Goal: Task Accomplishment & Management: Manage account settings

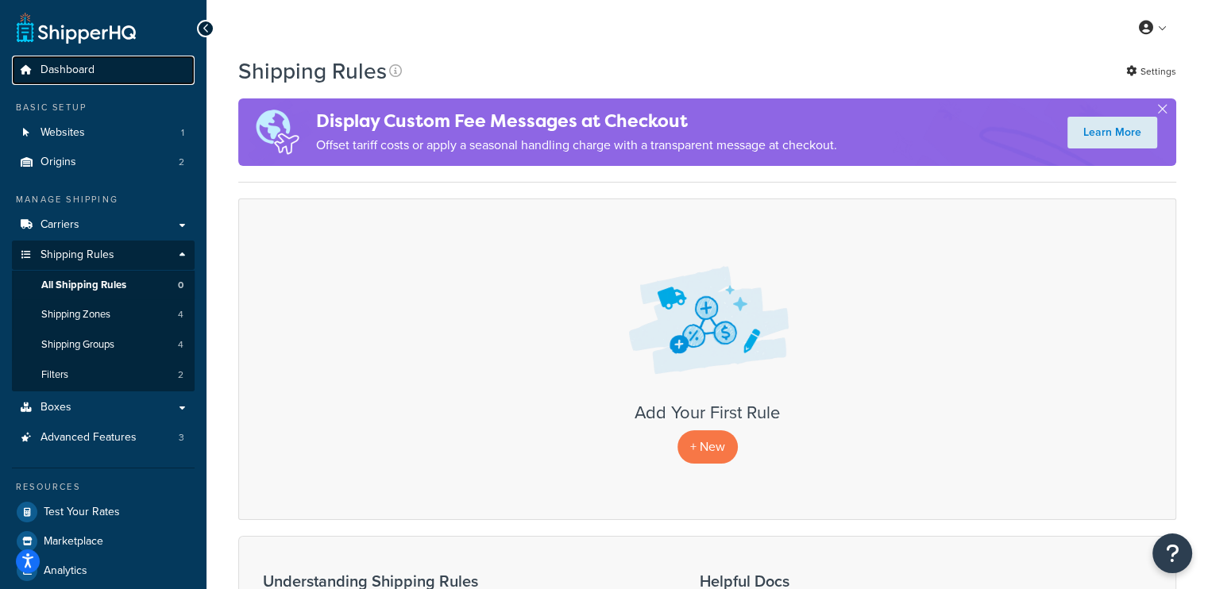
click at [60, 60] on link "Dashboard" at bounding box center [103, 70] width 183 height 29
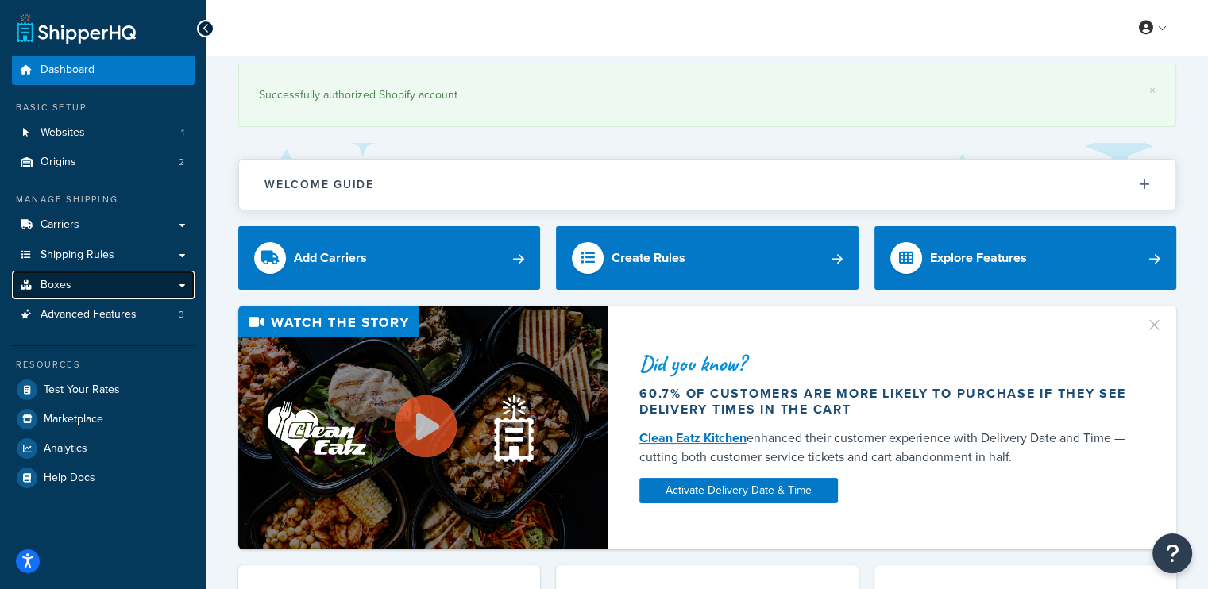
click at [98, 292] on link "Boxes" at bounding box center [103, 285] width 183 height 29
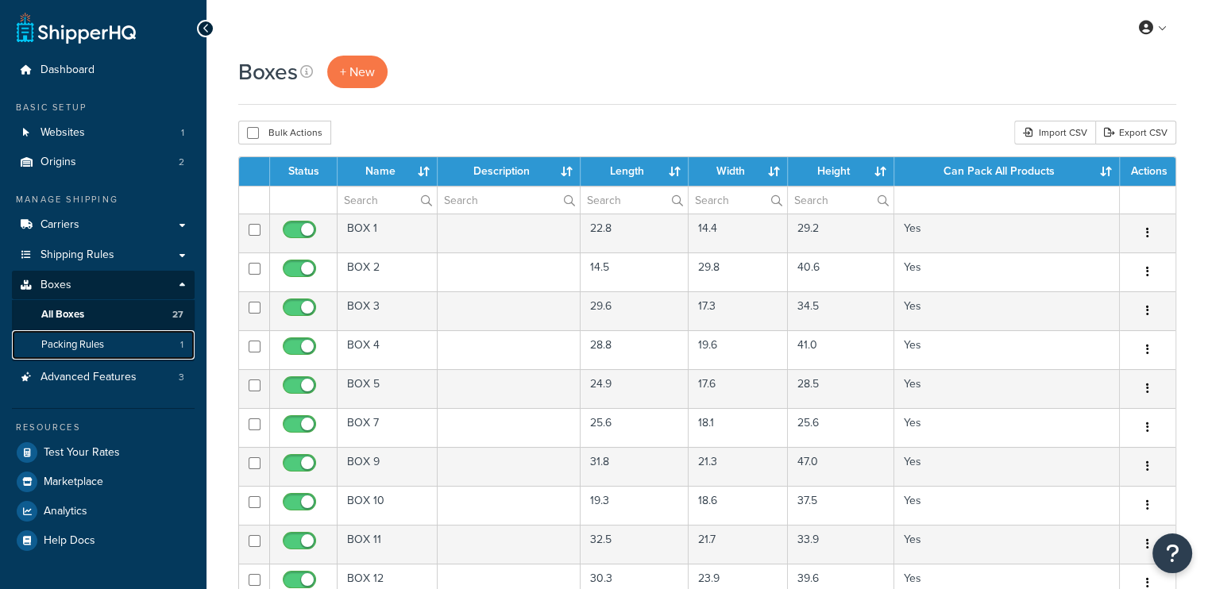
click at [79, 348] on span "Packing Rules" at bounding box center [72, 345] width 63 height 14
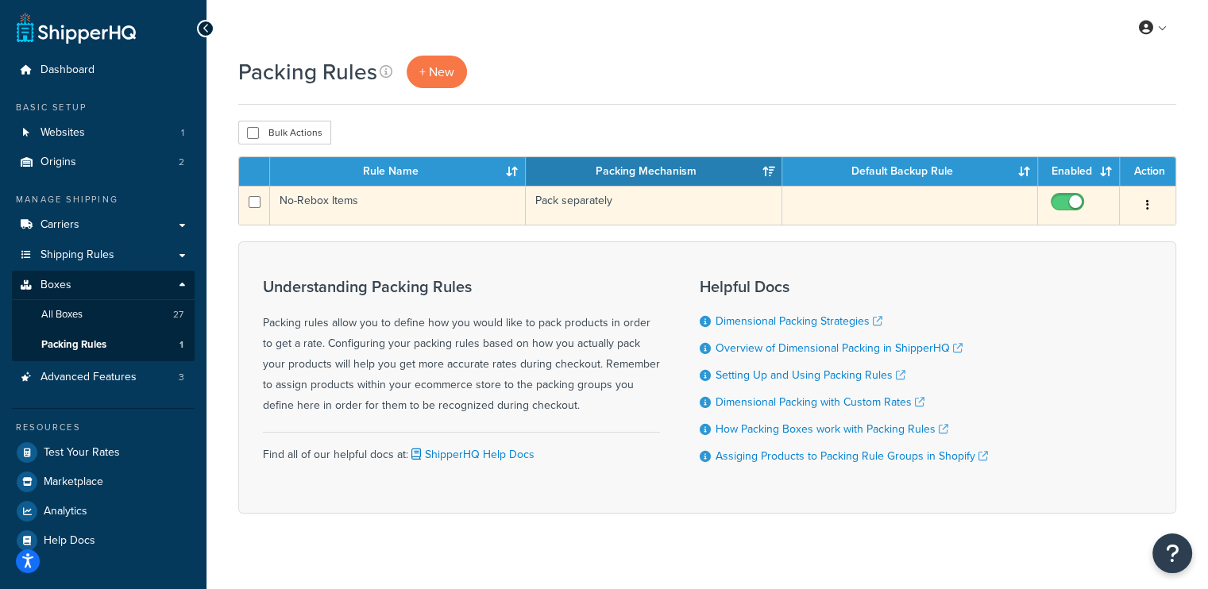
click at [614, 207] on td "Pack separately" at bounding box center [654, 205] width 256 height 39
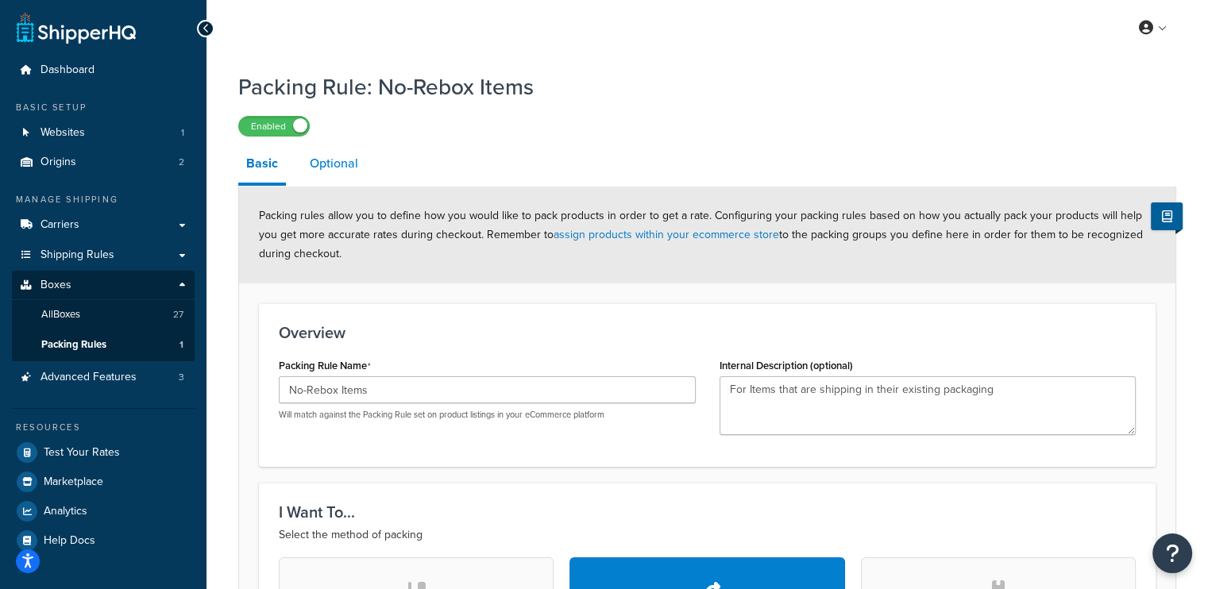
click at [349, 170] on link "Optional" at bounding box center [334, 164] width 64 height 38
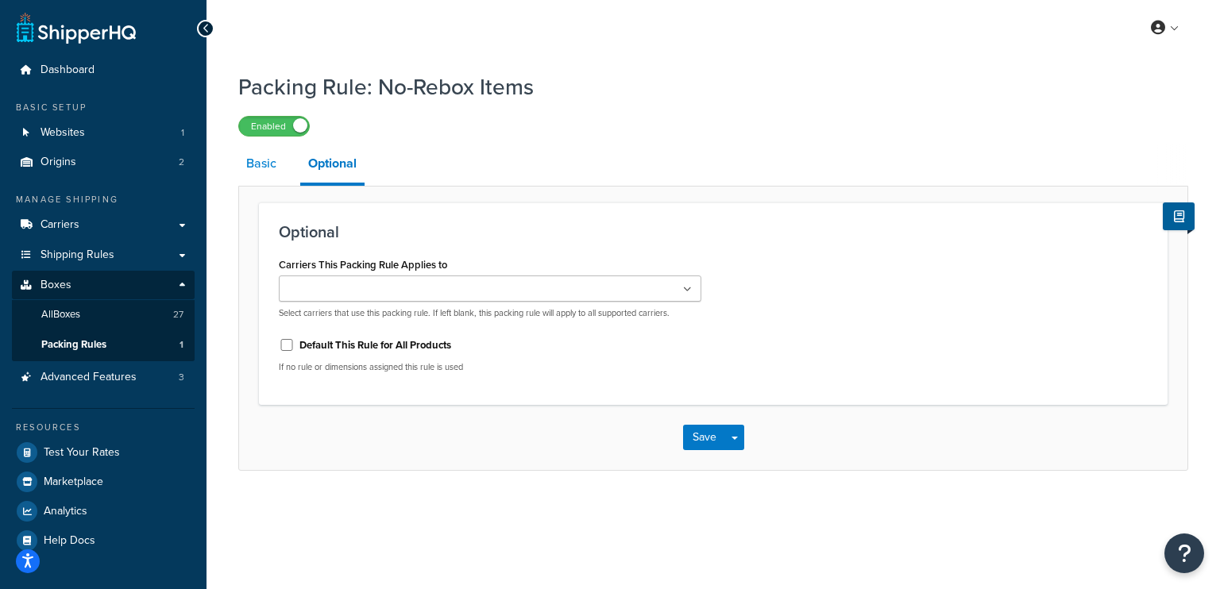
click at [268, 167] on link "Basic" at bounding box center [261, 164] width 46 height 38
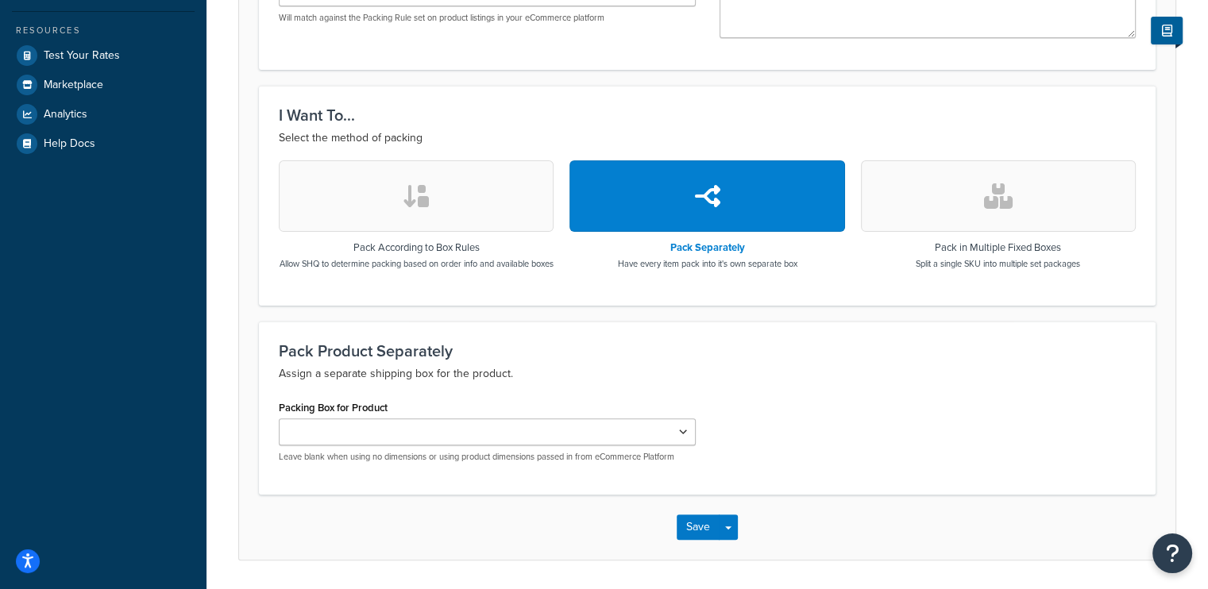
scroll to position [79, 0]
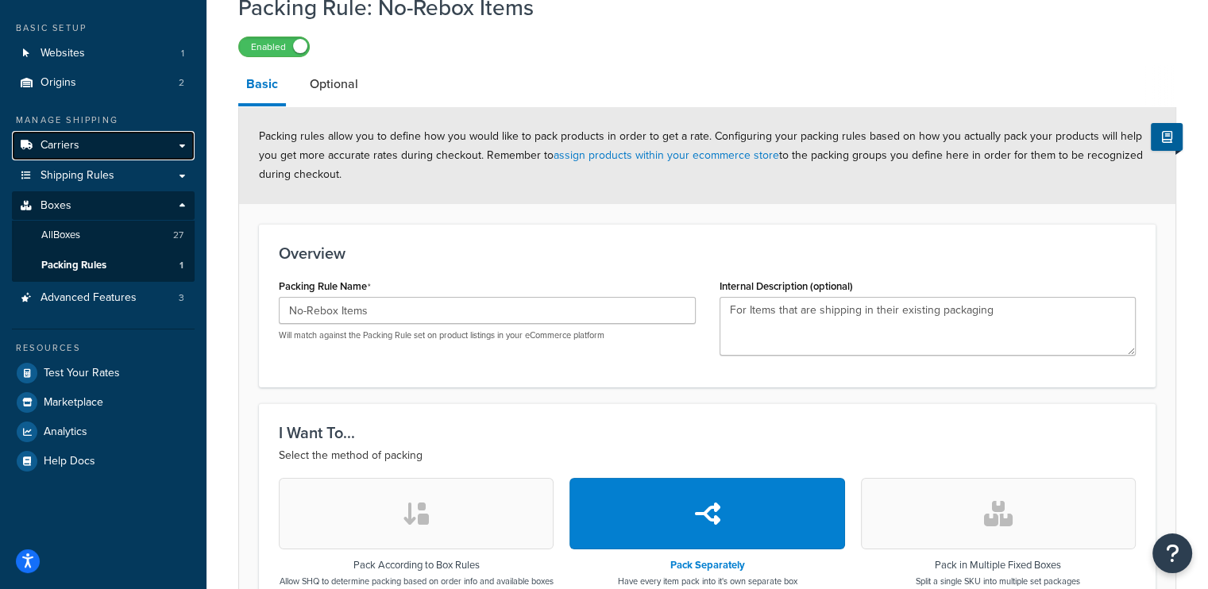
click at [76, 148] on span "Carriers" at bounding box center [60, 146] width 39 height 14
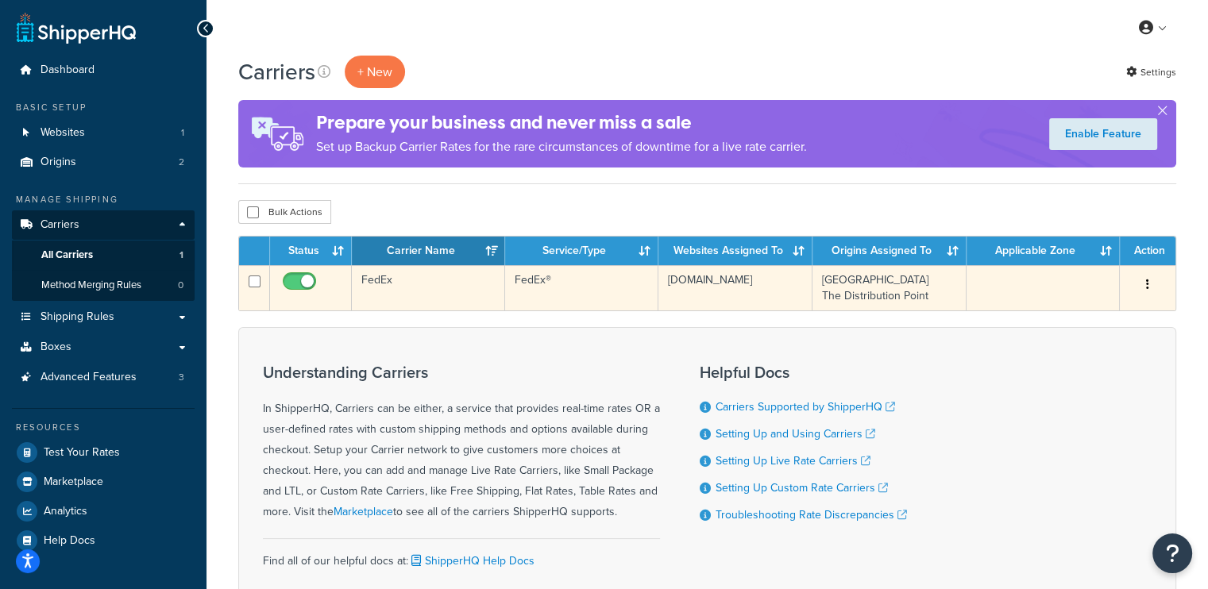
click at [629, 285] on td "FedEx®" at bounding box center [581, 287] width 153 height 45
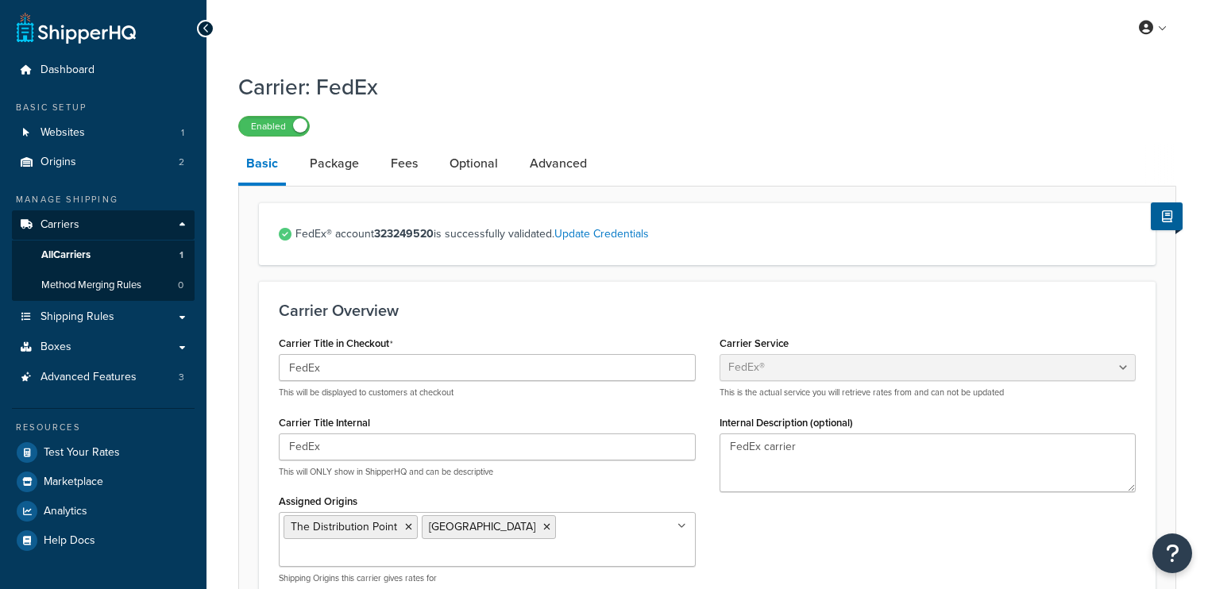
select select "fedEx"
select select "REGULAR_PICKUP"
select select "YOUR_PACKAGING"
click at [346, 161] on link "Package" at bounding box center [334, 164] width 65 height 38
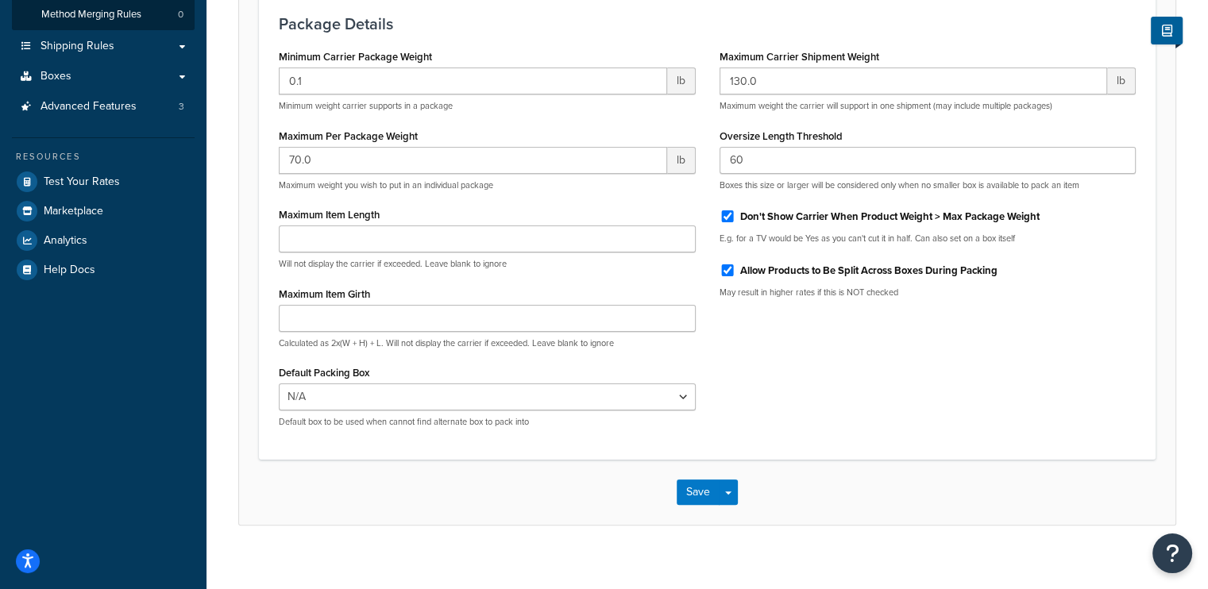
scroll to position [286, 0]
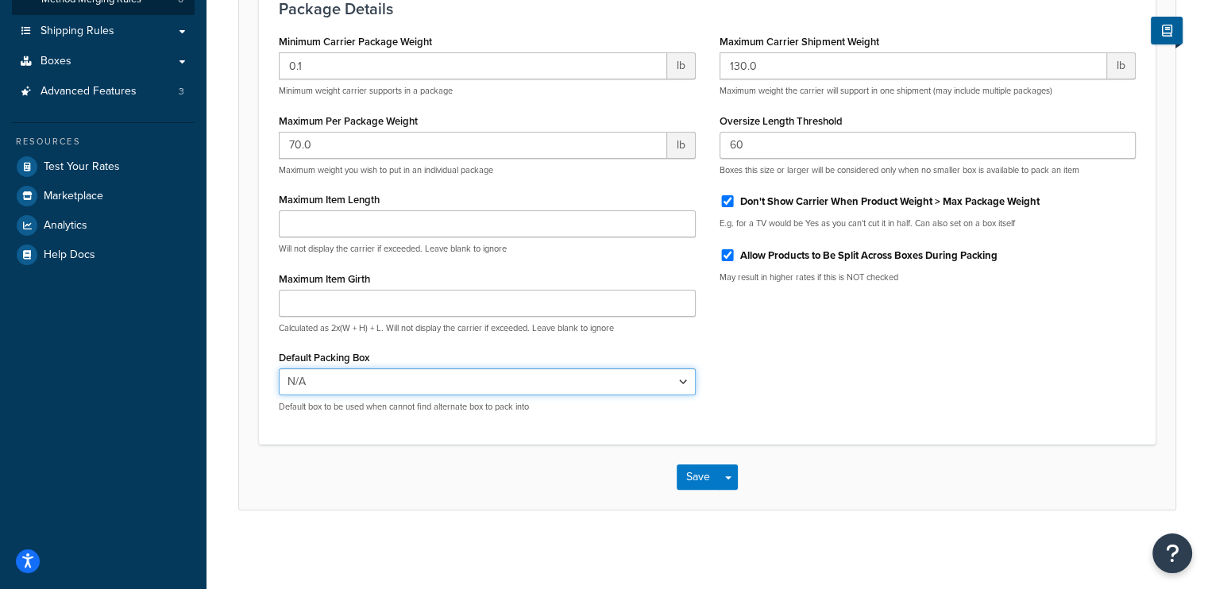
click at [566, 381] on select "N/A" at bounding box center [487, 382] width 417 height 27
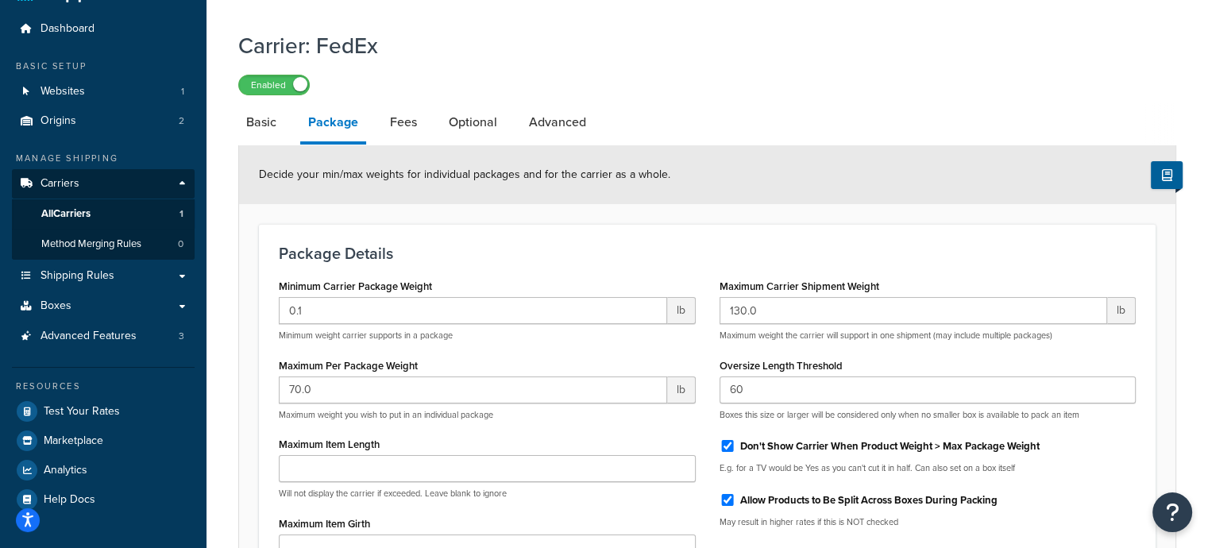
scroll to position [79, 0]
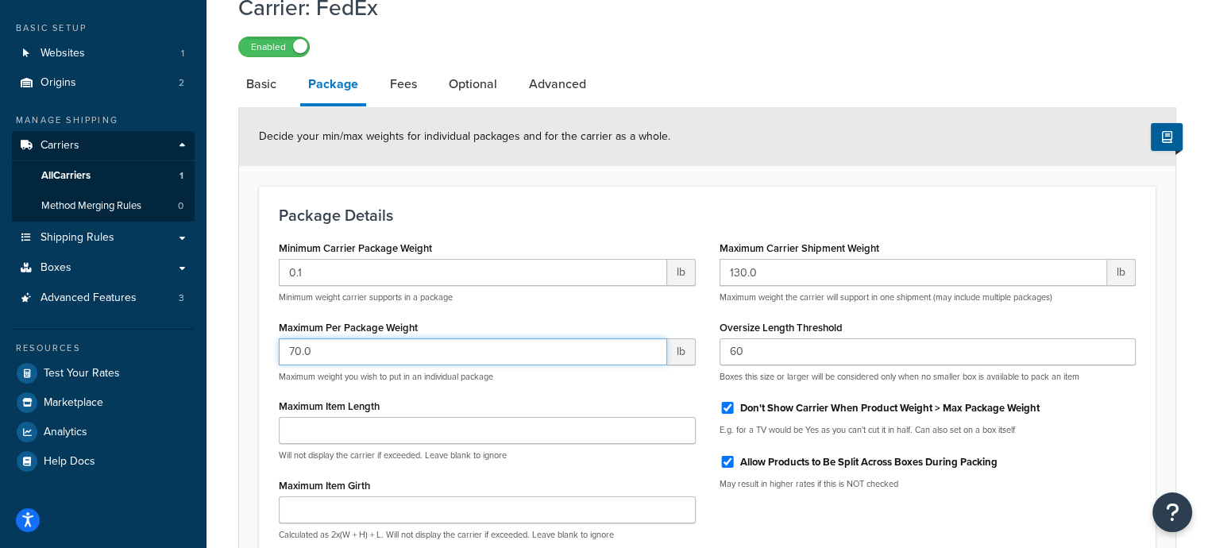
click at [356, 352] on input "70.0" at bounding box center [473, 351] width 388 height 27
type input "7"
type input "130.0"
click at [824, 278] on input "130.0" at bounding box center [914, 272] width 388 height 27
drag, startPoint x: 354, startPoint y: 355, endPoint x: 283, endPoint y: 362, distance: 71.8
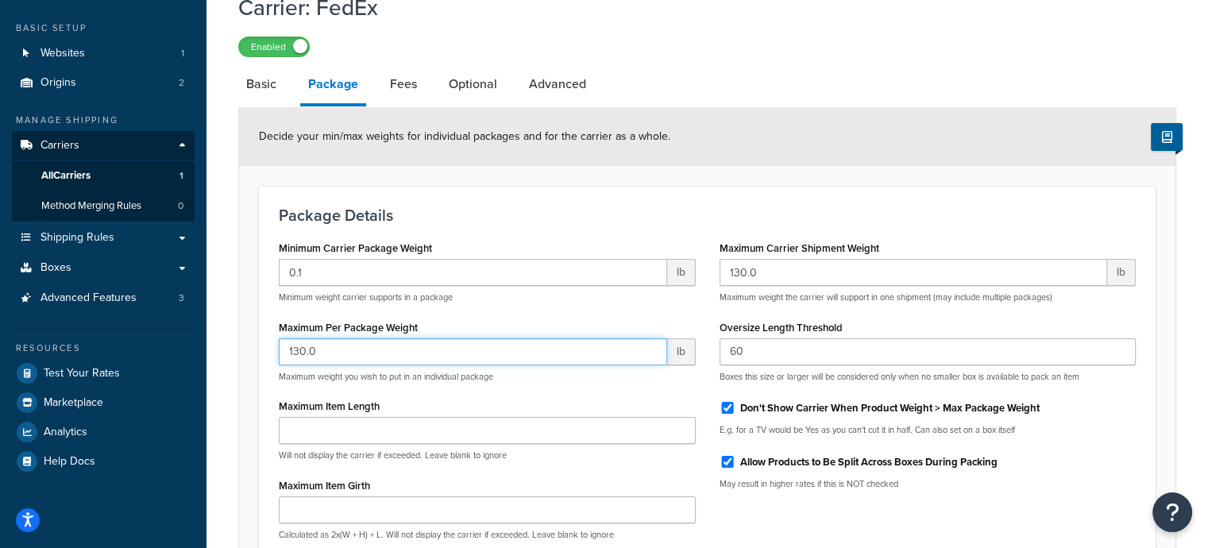
click at [283, 362] on input "130.0" at bounding box center [473, 351] width 388 height 27
click at [416, 358] on input "130.0" at bounding box center [473, 351] width 388 height 27
click at [809, 272] on input "130.0" at bounding box center [914, 272] width 388 height 27
type input "130"
click at [366, 352] on input "130.0" at bounding box center [473, 351] width 388 height 27
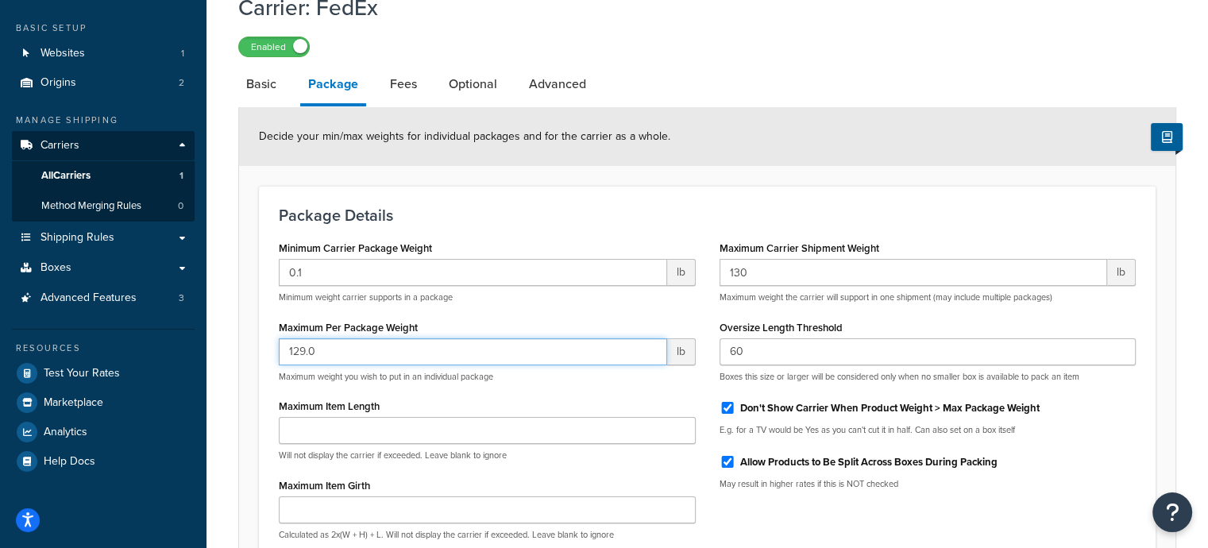
type input "129.0"
click at [812, 275] on input "130" at bounding box center [914, 272] width 388 height 27
drag, startPoint x: 769, startPoint y: 275, endPoint x: 682, endPoint y: 269, distance: 87.6
click at [680, 271] on div "Minimum Carrier Package Weight 0.1 lb Minimum weight carrier supports in a pack…" at bounding box center [707, 434] width 881 height 395
type input "500"
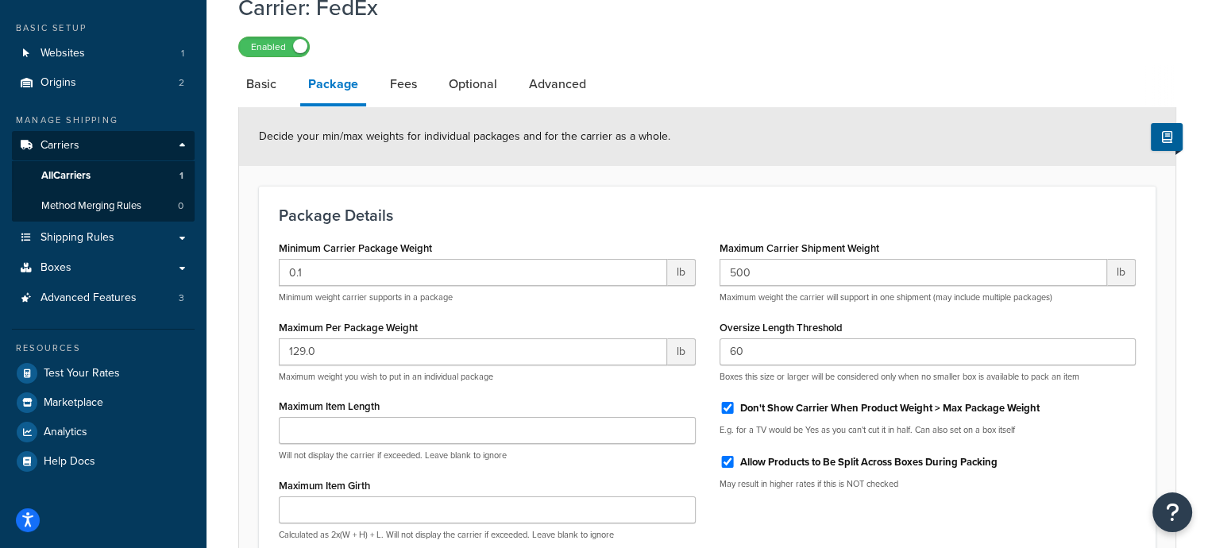
click at [935, 191] on div "Package Details Minimum Carrier Package Weight 0.1 lb Minimum weight carrier su…" at bounding box center [707, 418] width 897 height 465
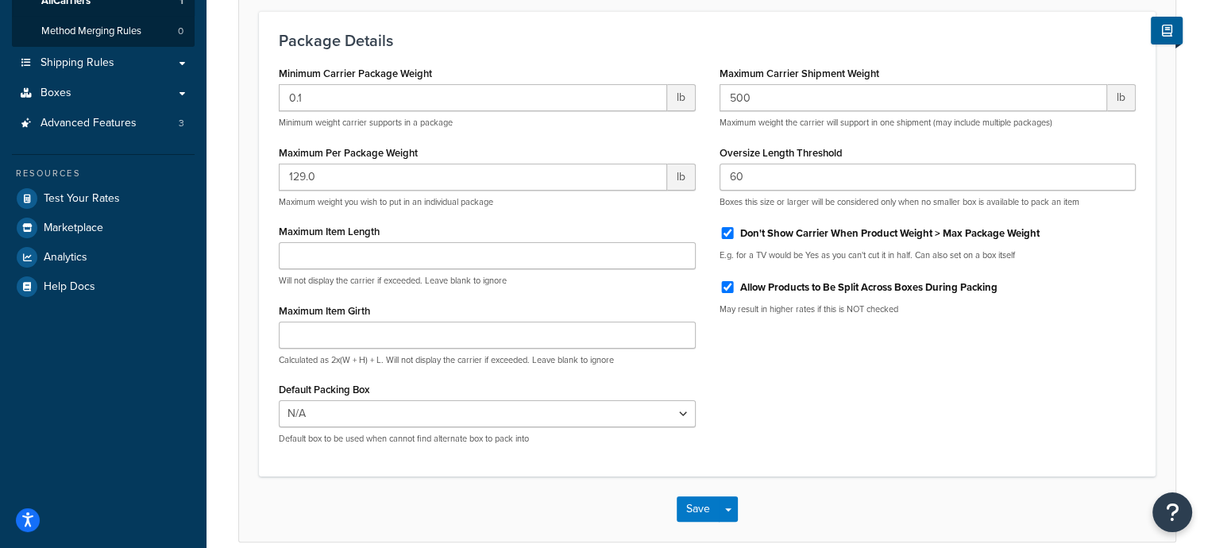
scroll to position [238, 0]
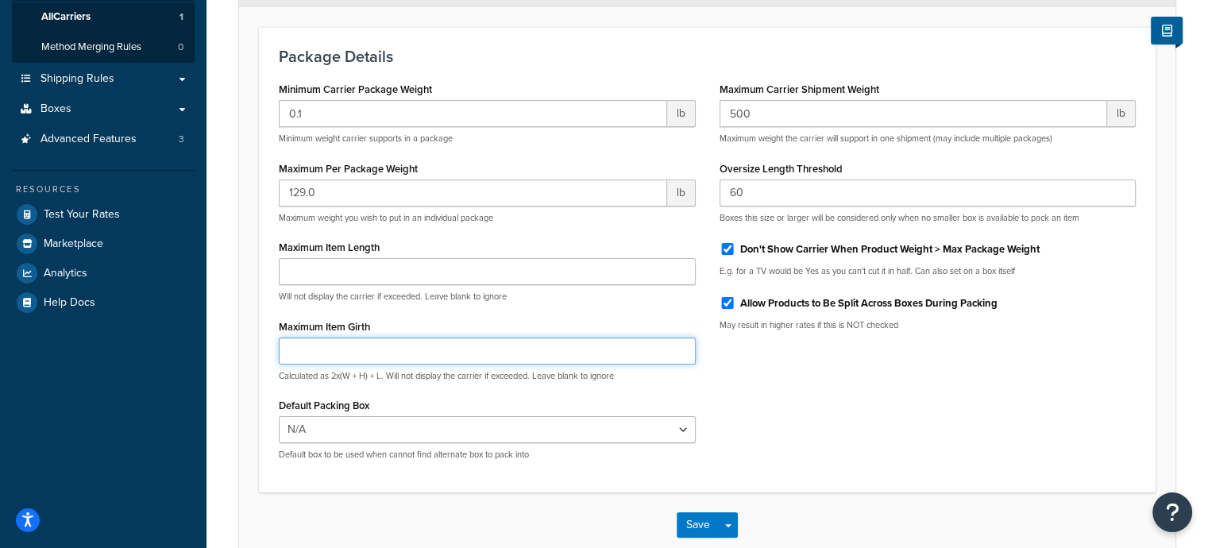
click at [455, 346] on input "Maximum Item Girth" at bounding box center [487, 351] width 417 height 27
type input "1"
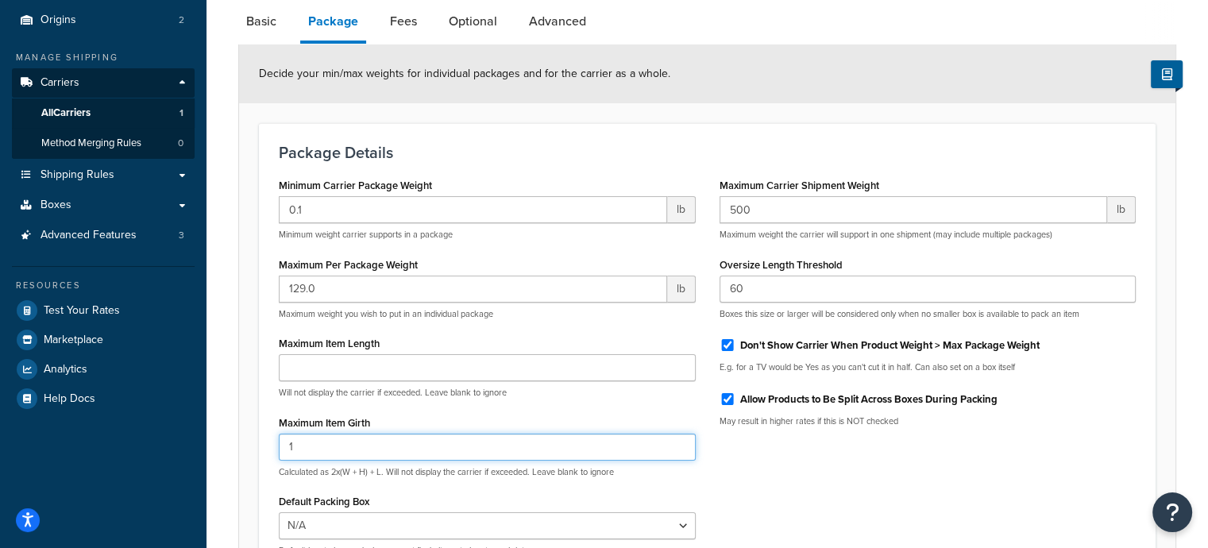
scroll to position [318, 0]
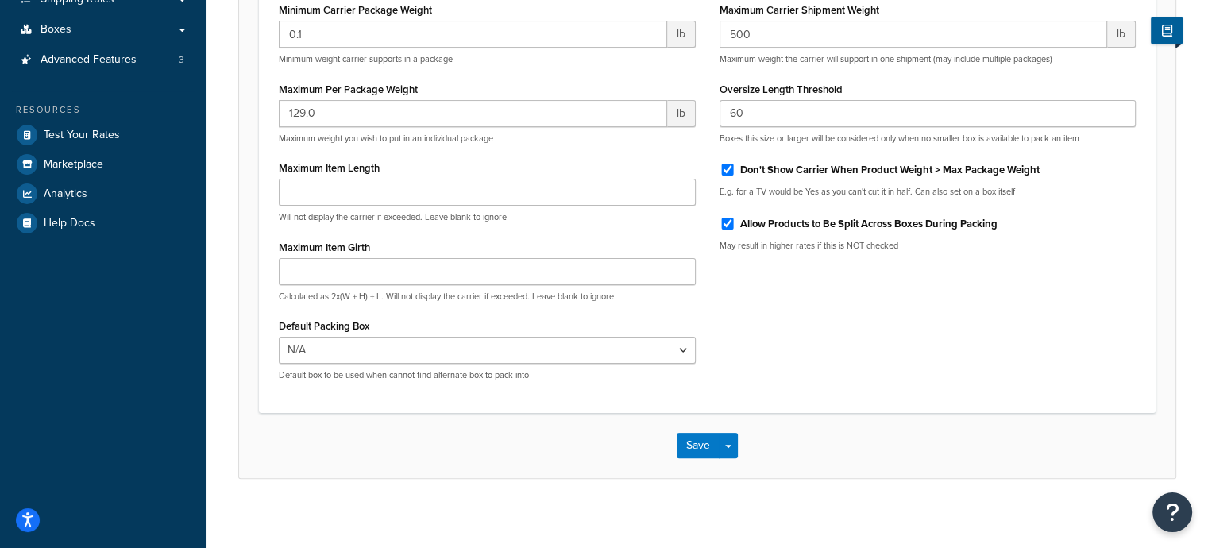
click at [896, 328] on div "Minimum Carrier Package Weight 0.1 lb Minimum weight carrier supports in a pack…" at bounding box center [707, 195] width 881 height 395
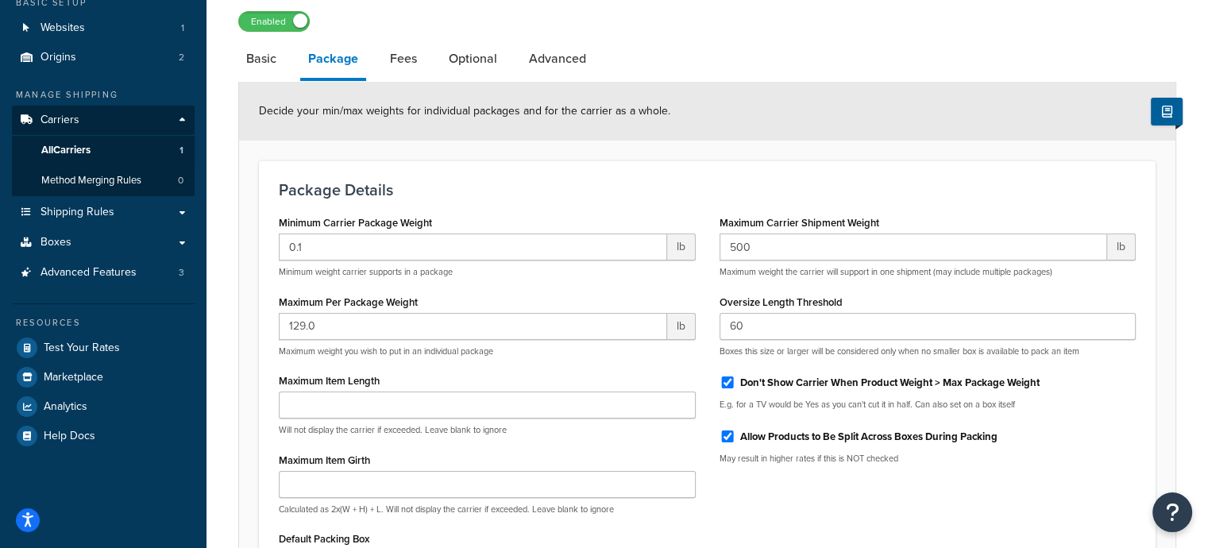
scroll to position [0, 0]
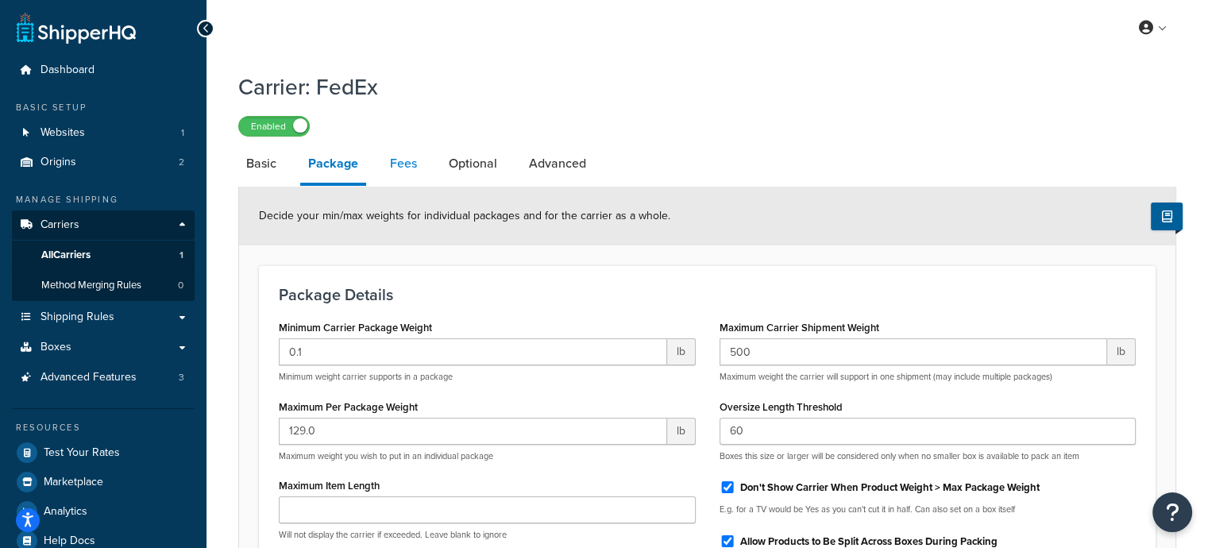
click at [407, 174] on link "Fees" at bounding box center [403, 164] width 43 height 38
select select "AFTER"
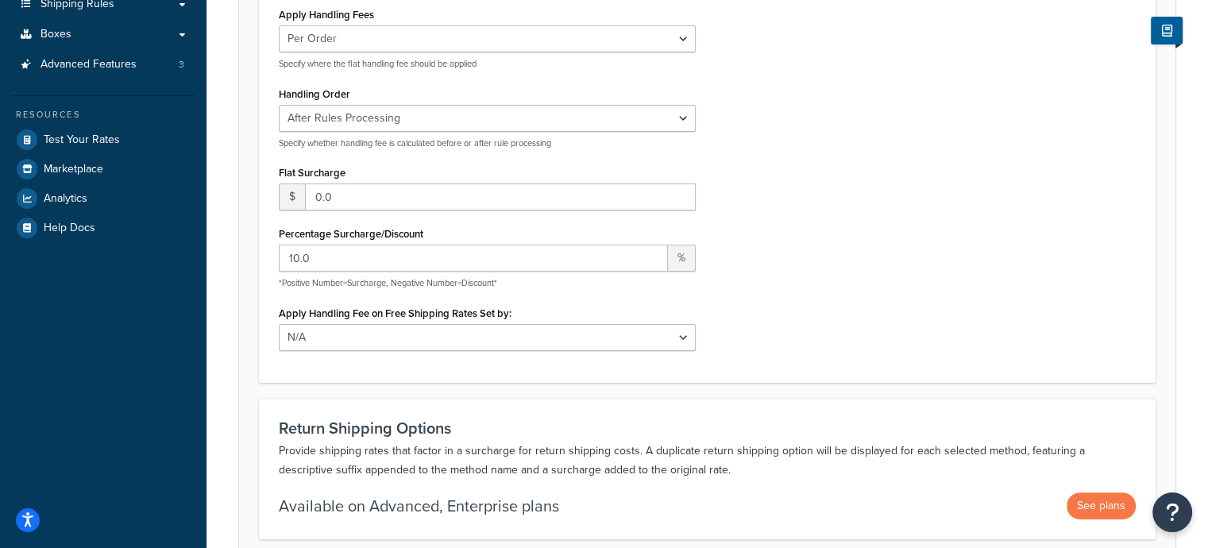
scroll to position [318, 0]
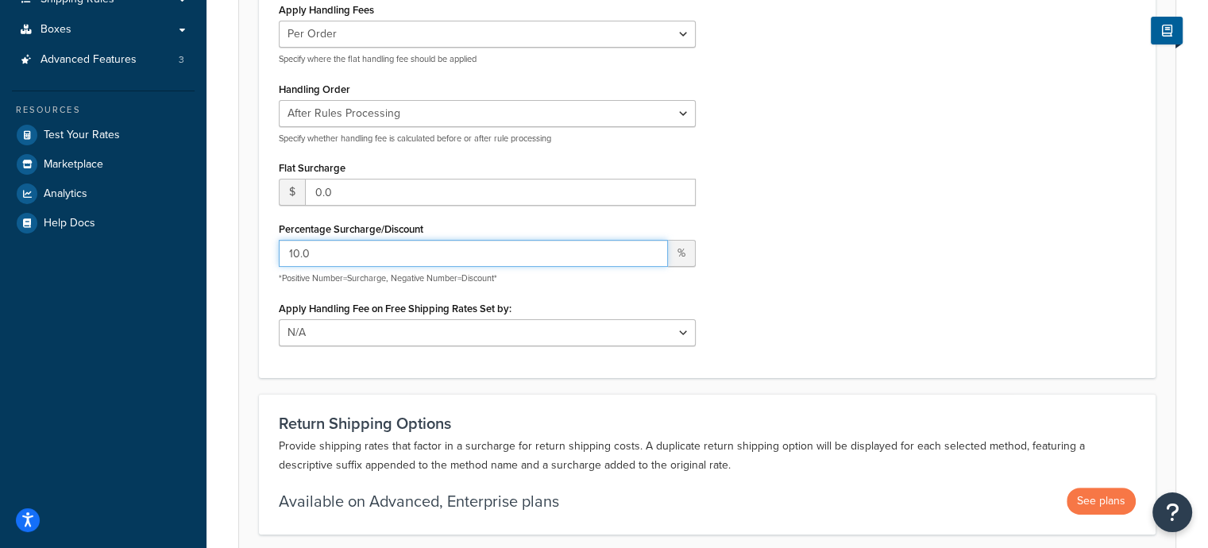
drag, startPoint x: 338, startPoint y: 251, endPoint x: 278, endPoint y: 240, distance: 61.4
click at [279, 240] on input "10.0" at bounding box center [473, 253] width 389 height 27
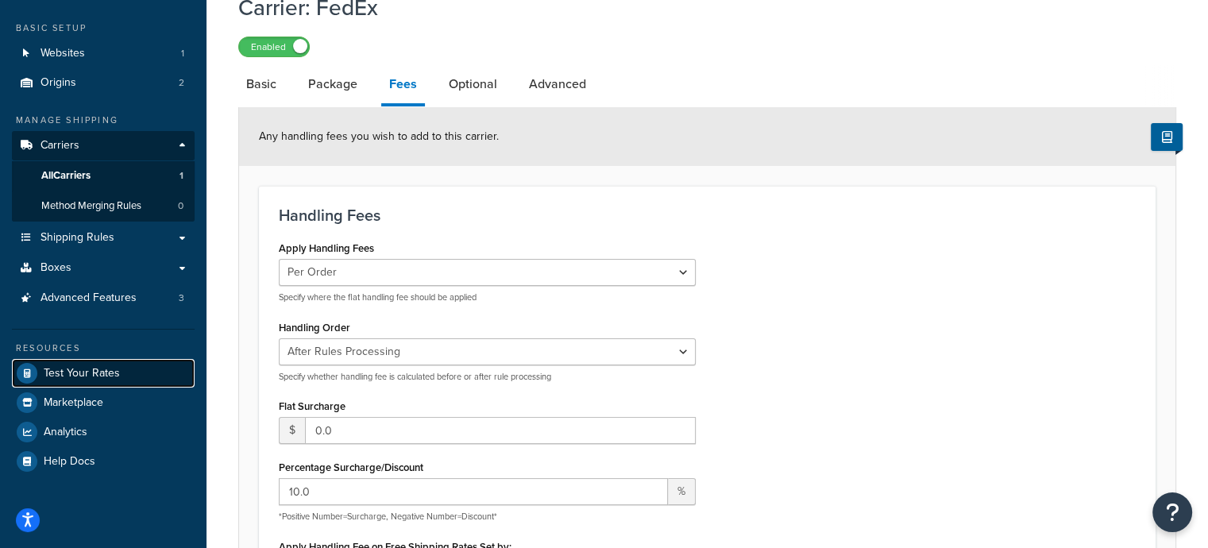
click at [84, 368] on span "Test Your Rates" at bounding box center [82, 374] width 76 height 14
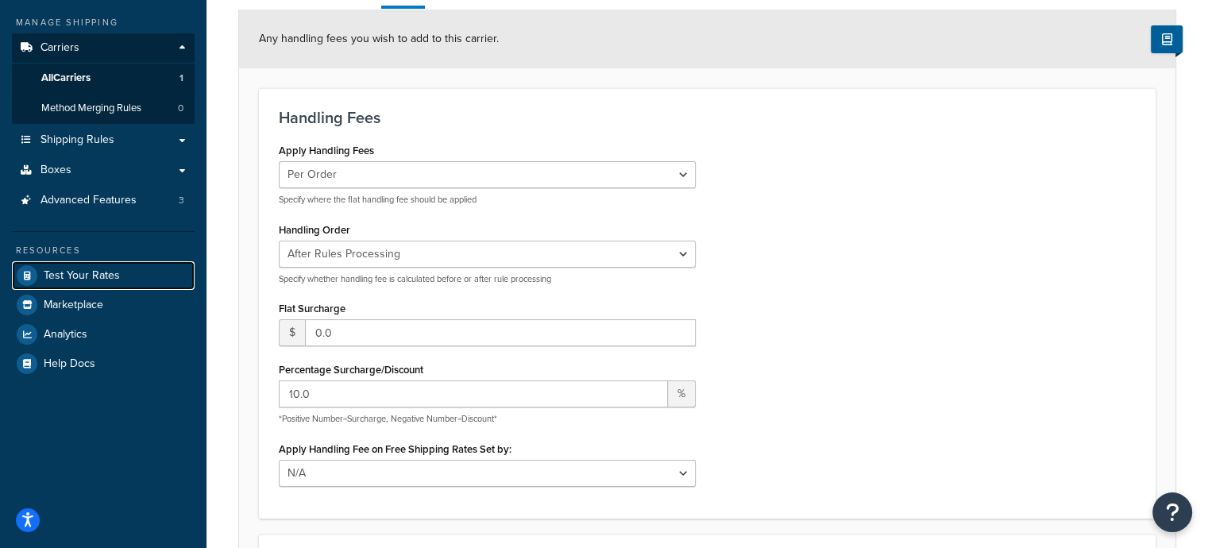
scroll to position [448, 0]
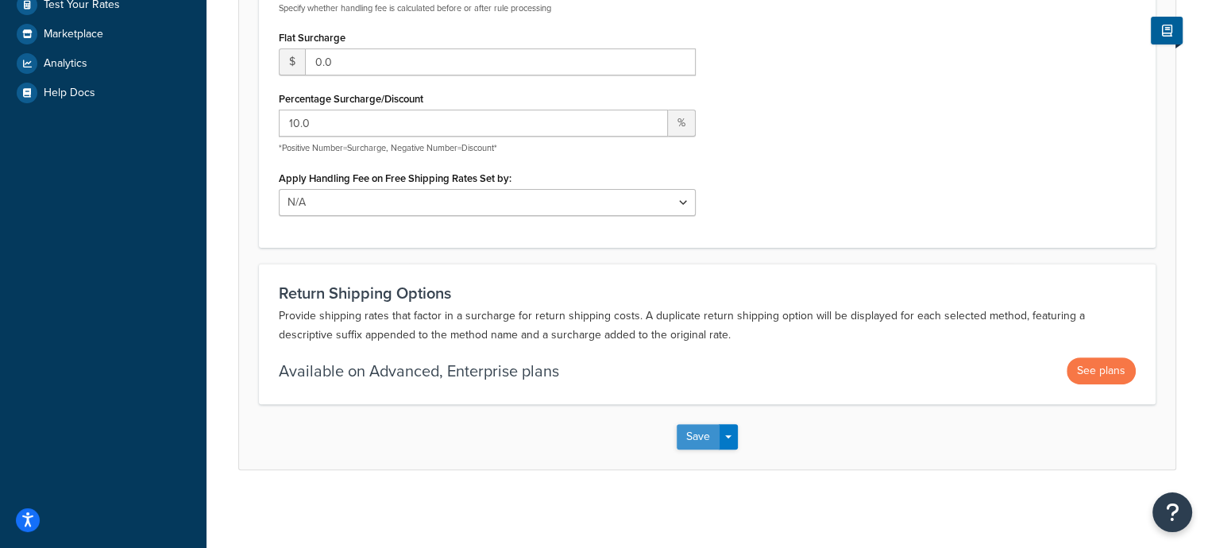
click at [704, 441] on button "Save" at bounding box center [698, 436] width 43 height 25
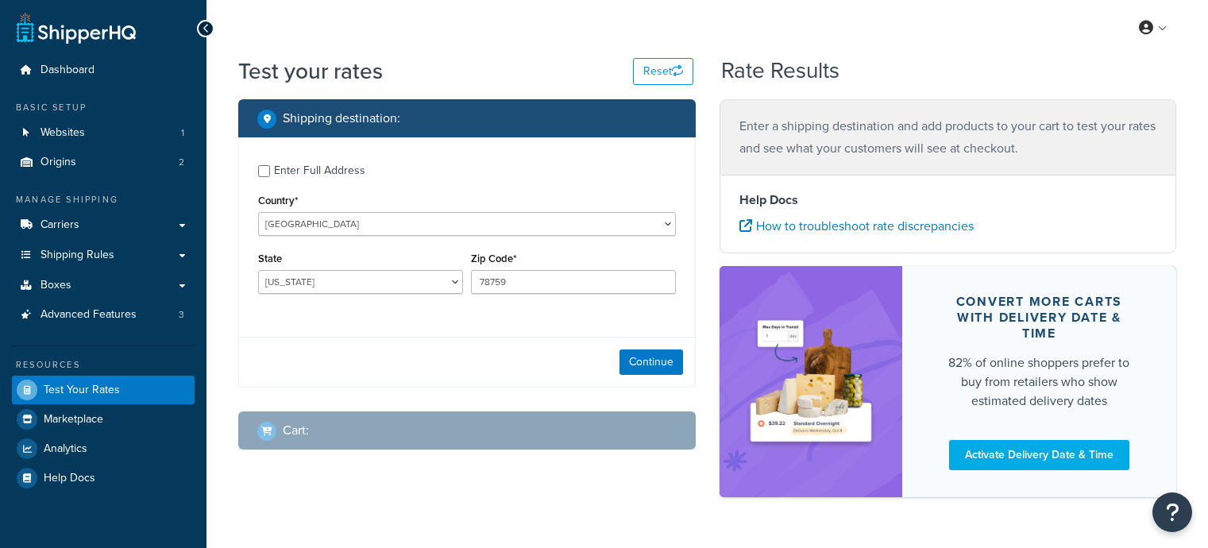
select select "[GEOGRAPHIC_DATA]"
click at [365, 276] on select "[US_STATE] [US_STATE] [US_STATE] [US_STATE] [US_STATE] Armed Forces Americas Ar…" at bounding box center [360, 282] width 205 height 24
click at [621, 158] on label "Enter Full Address" at bounding box center [475, 168] width 402 height 25
click at [270, 165] on input "Enter Full Address" at bounding box center [264, 171] width 12 height 12
checkbox input "true"
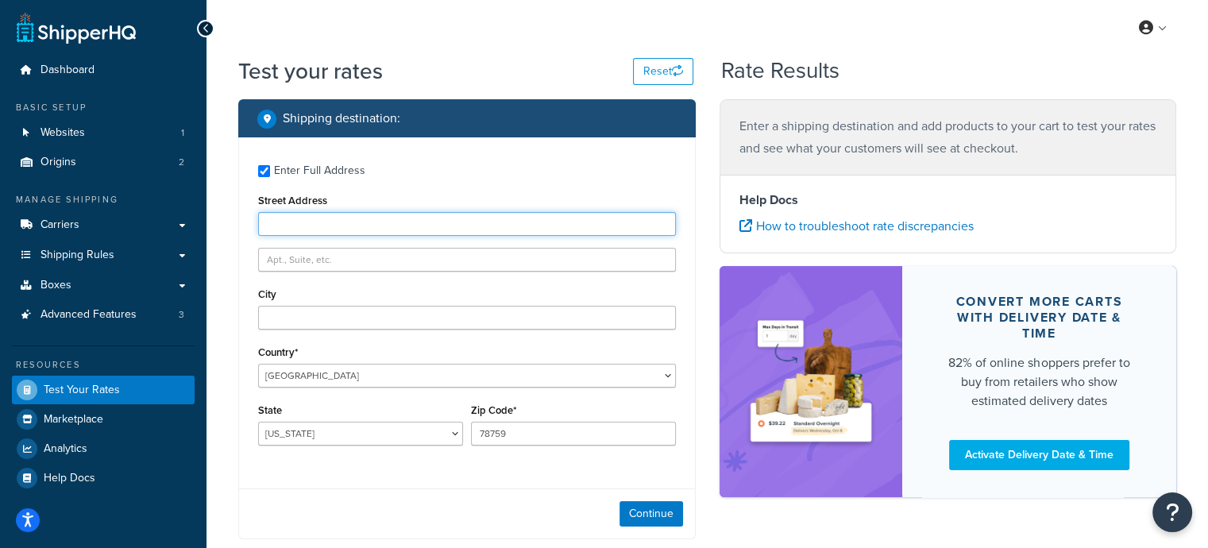
click at [314, 215] on input "Street Address" at bounding box center [467, 224] width 418 height 24
type input "47 Discovery #100"
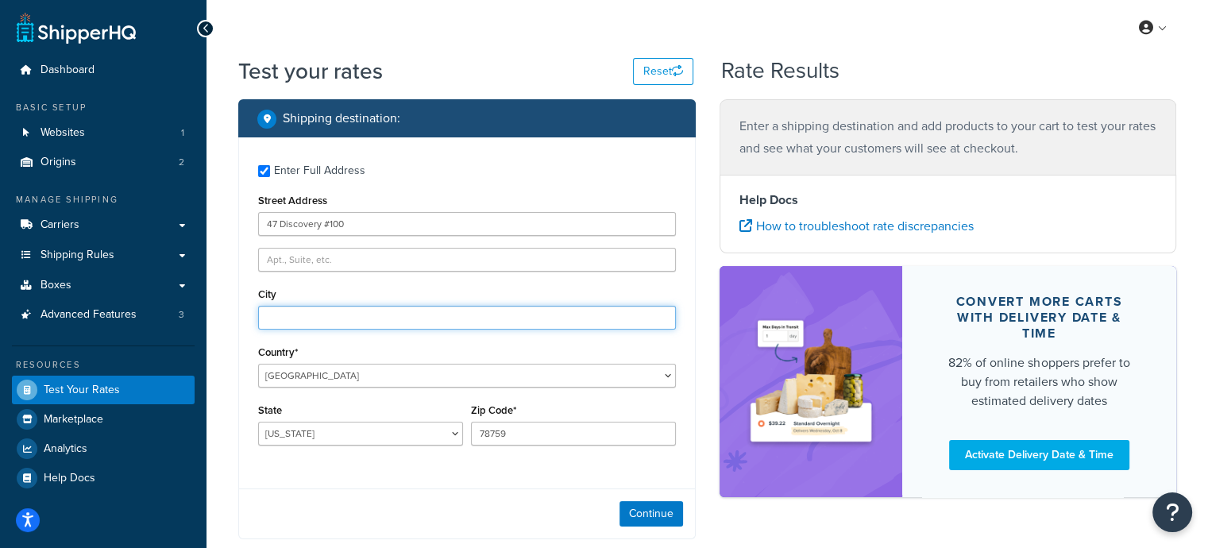
type input "Irvine"
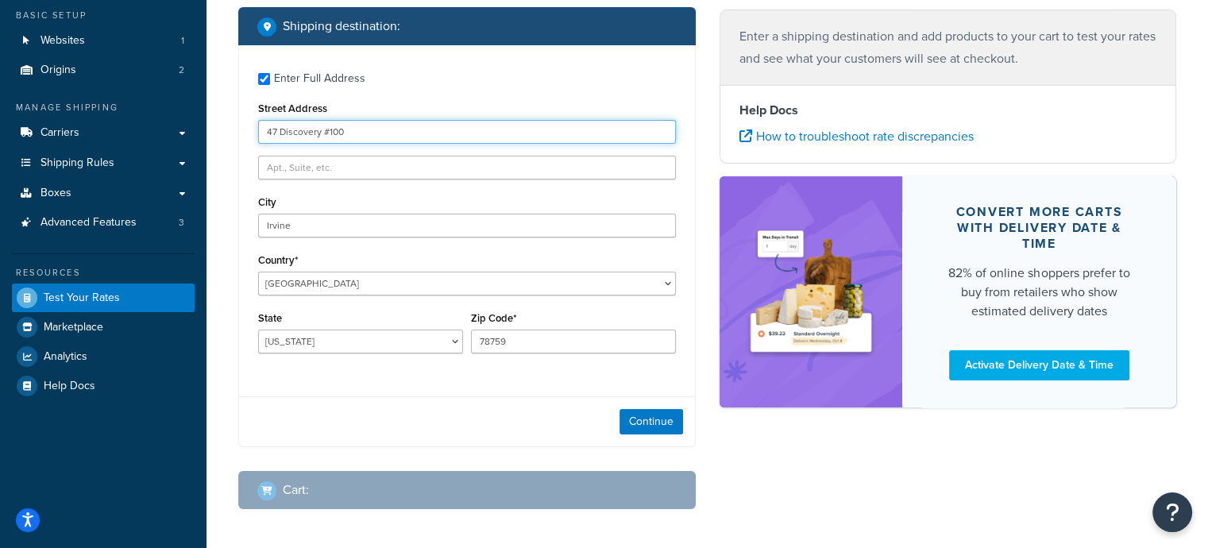
scroll to position [156, 0]
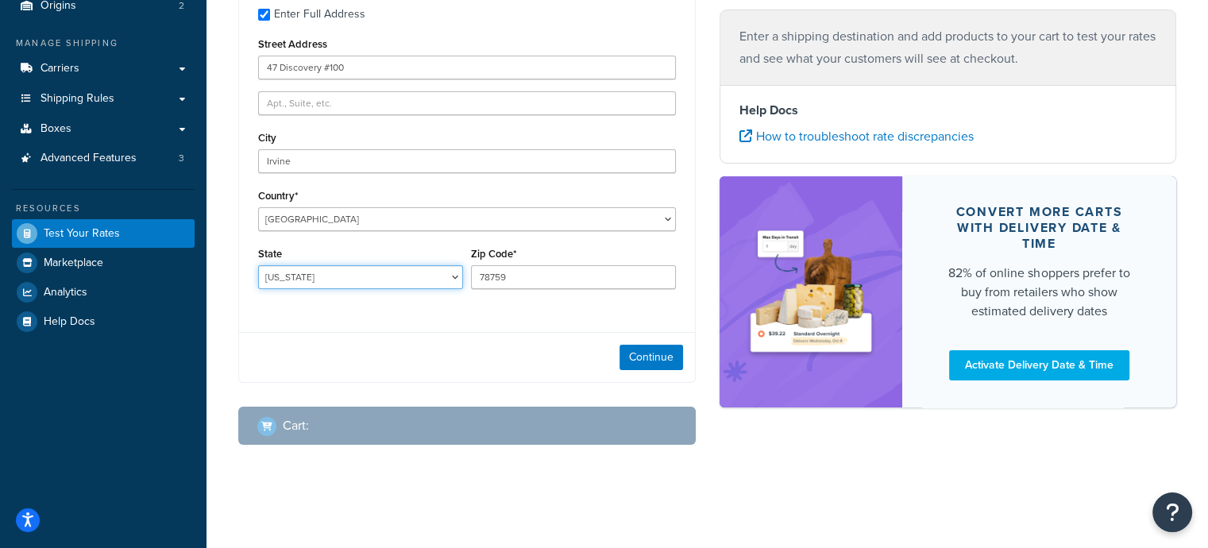
click at [330, 272] on select "[US_STATE] [US_STATE] [US_STATE] [US_STATE] [US_STATE] Armed Forces Americas Ar…" at bounding box center [360, 277] width 205 height 24
select select "CA"
click at [258, 265] on select "[US_STATE] [US_STATE] [US_STATE] [US_STATE] [US_STATE] Armed Forces Americas Ar…" at bounding box center [360, 277] width 205 height 24
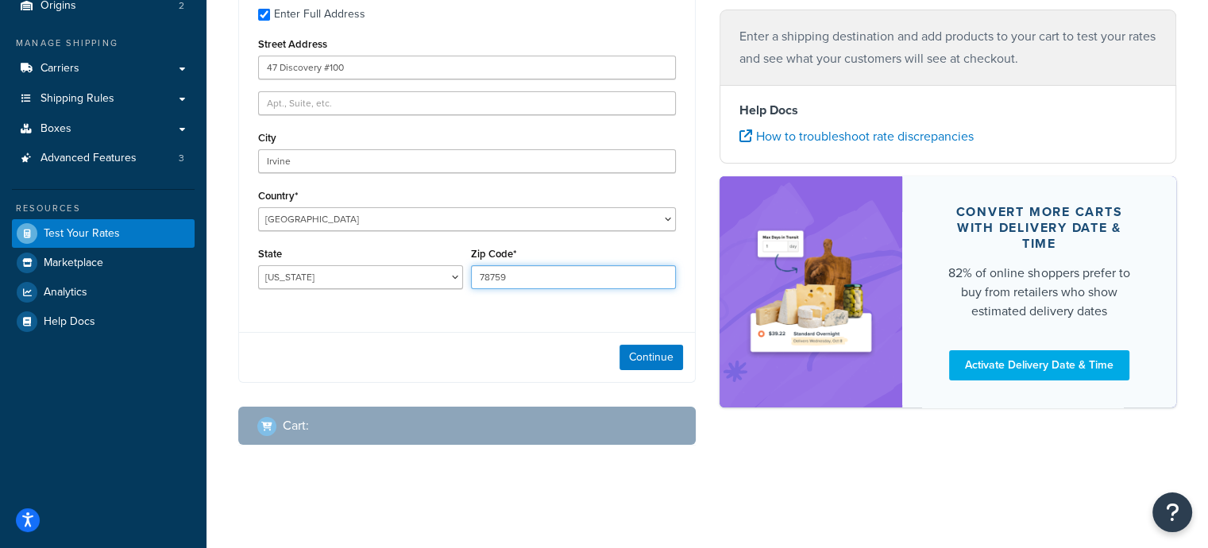
drag, startPoint x: 534, startPoint y: 275, endPoint x: 353, endPoint y: 214, distance: 190.4
click at [346, 245] on div "State [US_STATE] [US_STATE] [US_STATE] [US_STATE] [US_STATE] Armed Forces Ameri…" at bounding box center [467, 272] width 426 height 58
type input "92618"
click at [651, 364] on button "Continue" at bounding box center [652, 357] width 64 height 25
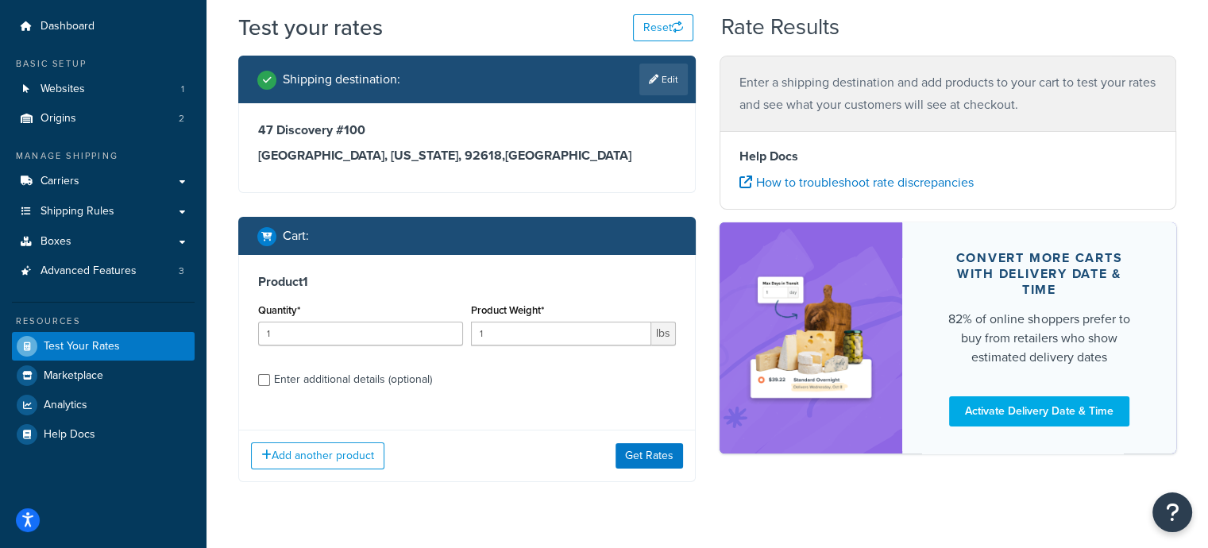
scroll to position [79, 0]
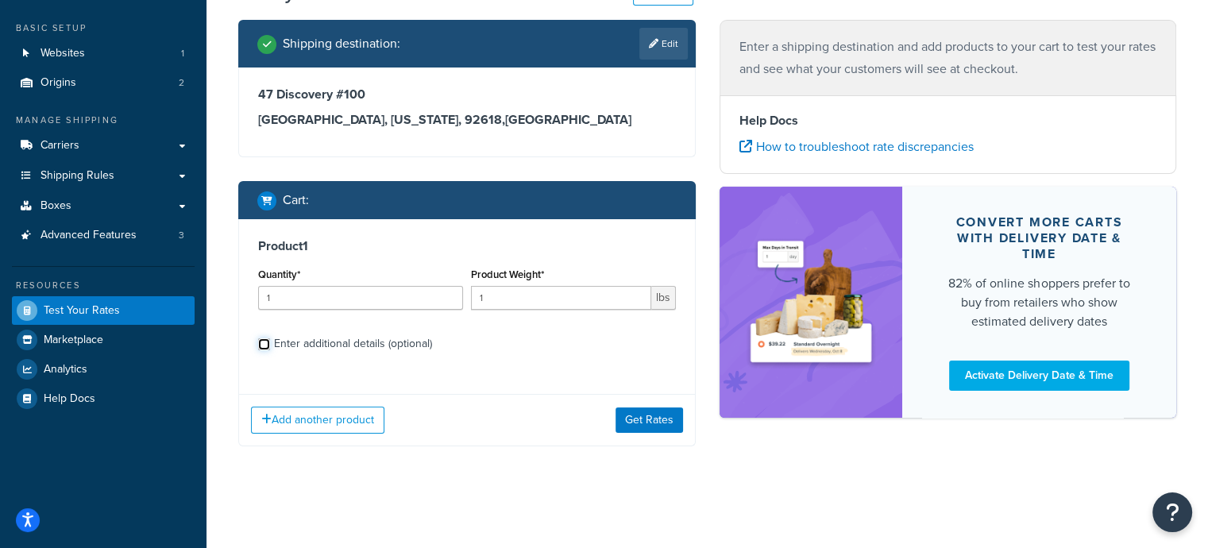
click at [265, 346] on input "Enter additional details (optional)" at bounding box center [264, 344] width 12 height 12
checkbox input "true"
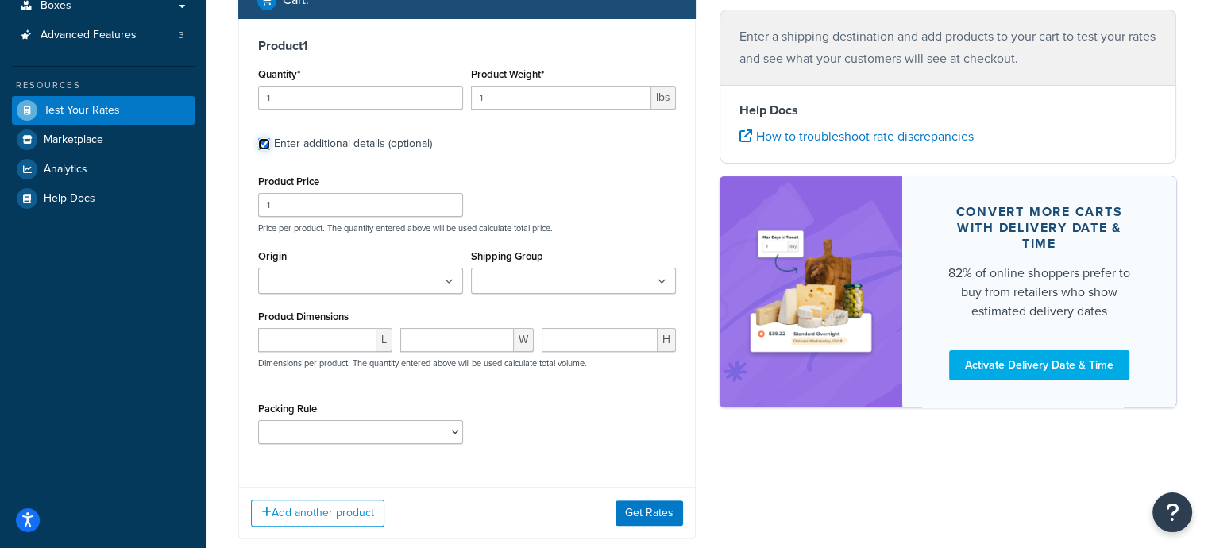
scroll to position [373, 0]
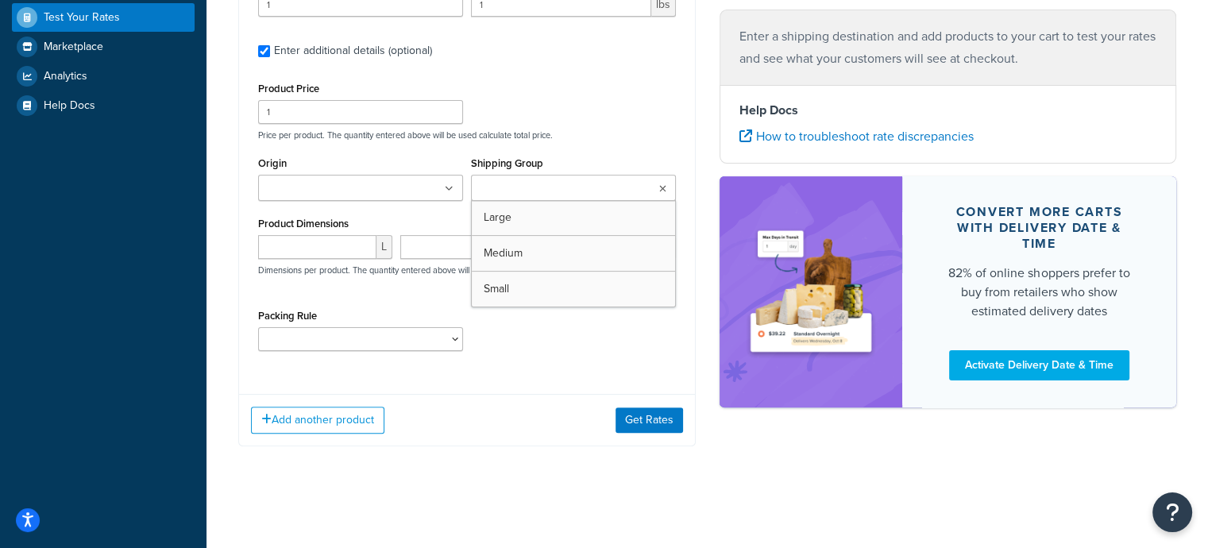
click at [551, 195] on input "Shipping Group" at bounding box center [546, 188] width 141 height 17
click at [391, 176] on ul at bounding box center [360, 188] width 205 height 26
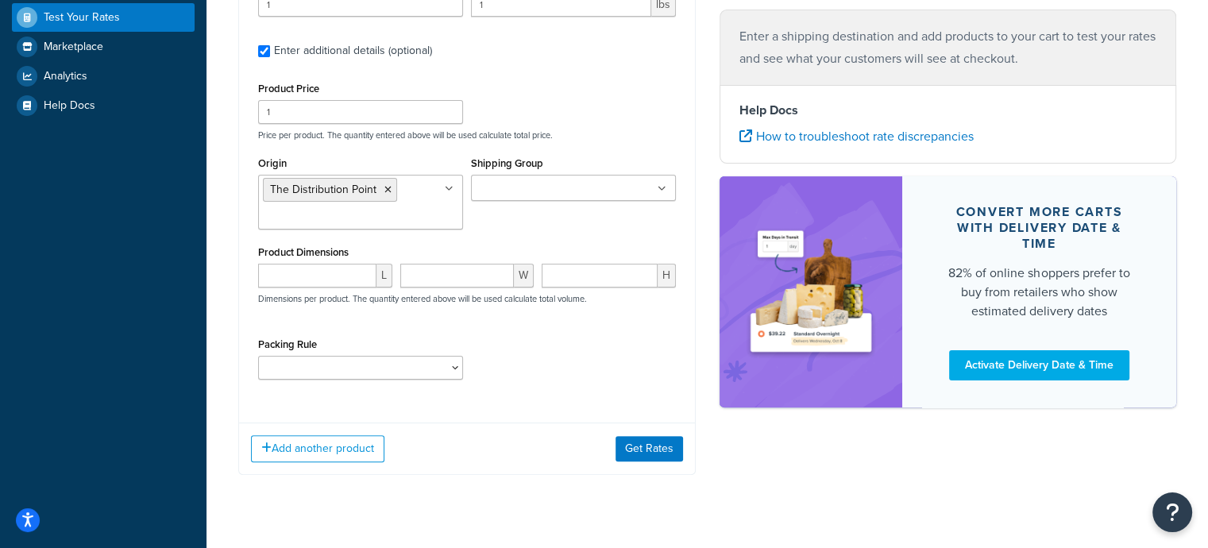
click at [521, 352] on div "Packing Rule No-Rebox Items" at bounding box center [467, 363] width 426 height 58
click at [322, 279] on input "number" at bounding box center [317, 276] width 118 height 24
type input "36"
click at [416, 278] on input "number" at bounding box center [457, 276] width 114 height 24
type input "24"
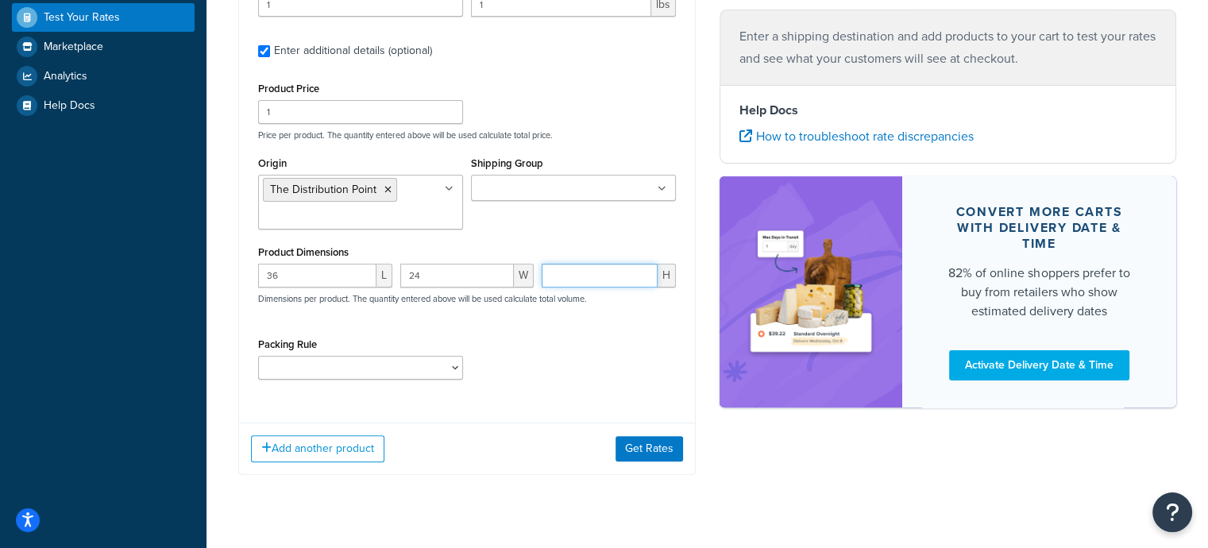
click at [589, 266] on input "number" at bounding box center [600, 276] width 116 height 24
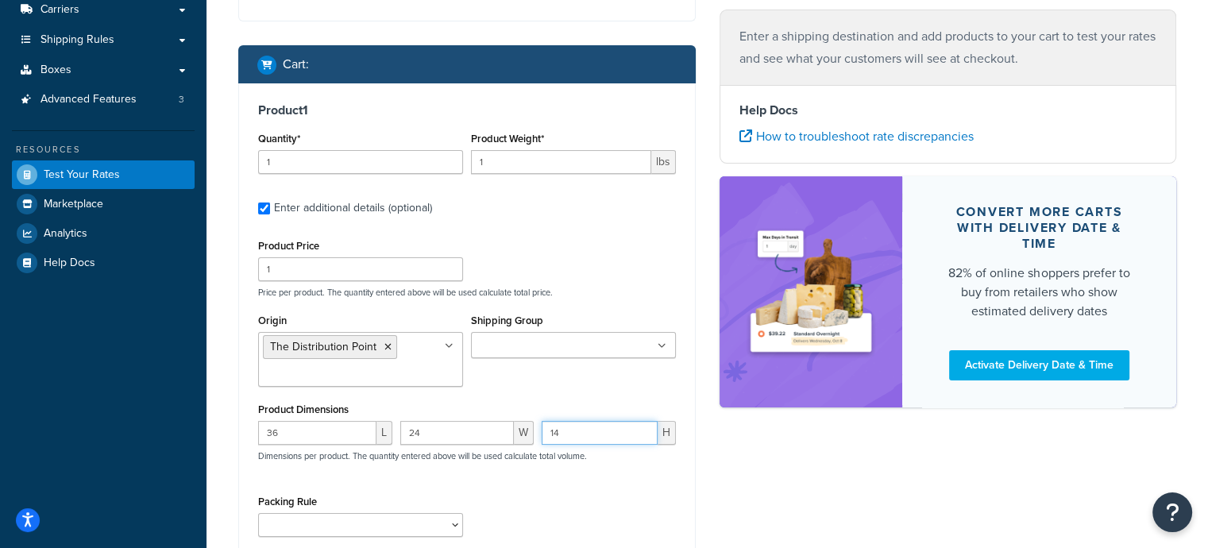
scroll to position [214, 0]
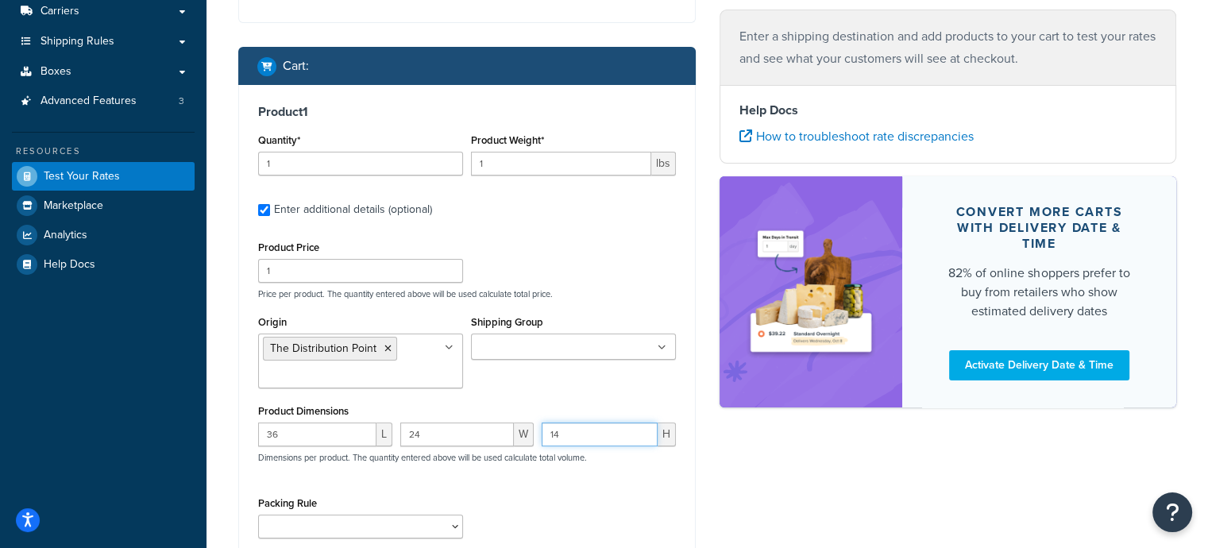
type input "14"
click at [516, 167] on input "1" at bounding box center [561, 164] width 180 height 24
type input "90"
drag, startPoint x: 586, startPoint y: 244, endPoint x: 578, endPoint y: 241, distance: 8.6
click at [581, 244] on div "Product Price 1 Price per product. The quantity entered above will be used calc…" at bounding box center [467, 268] width 426 height 63
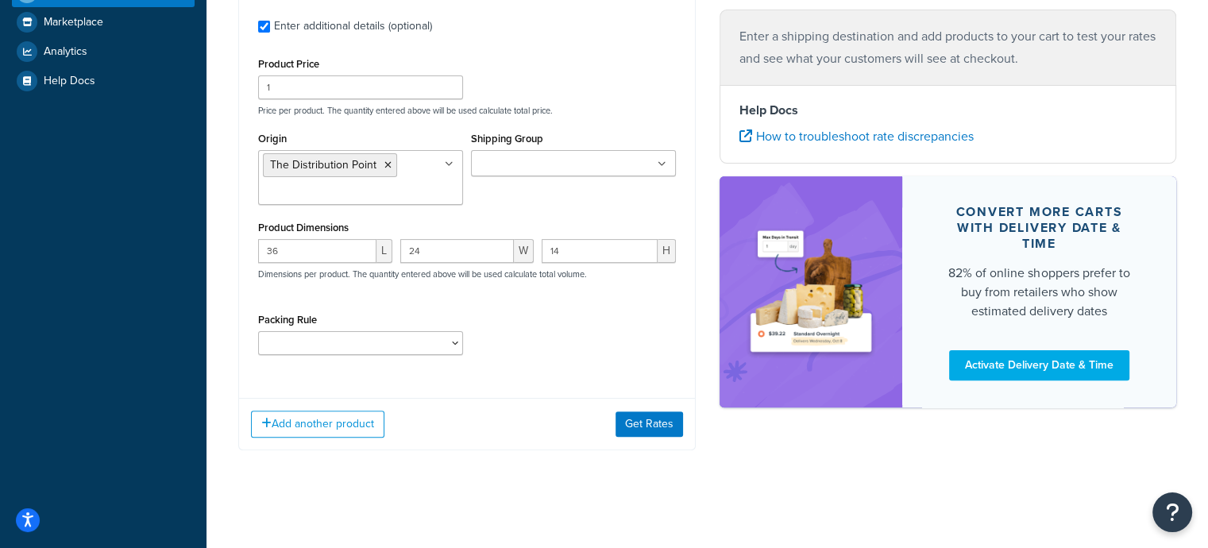
scroll to position [400, 0]
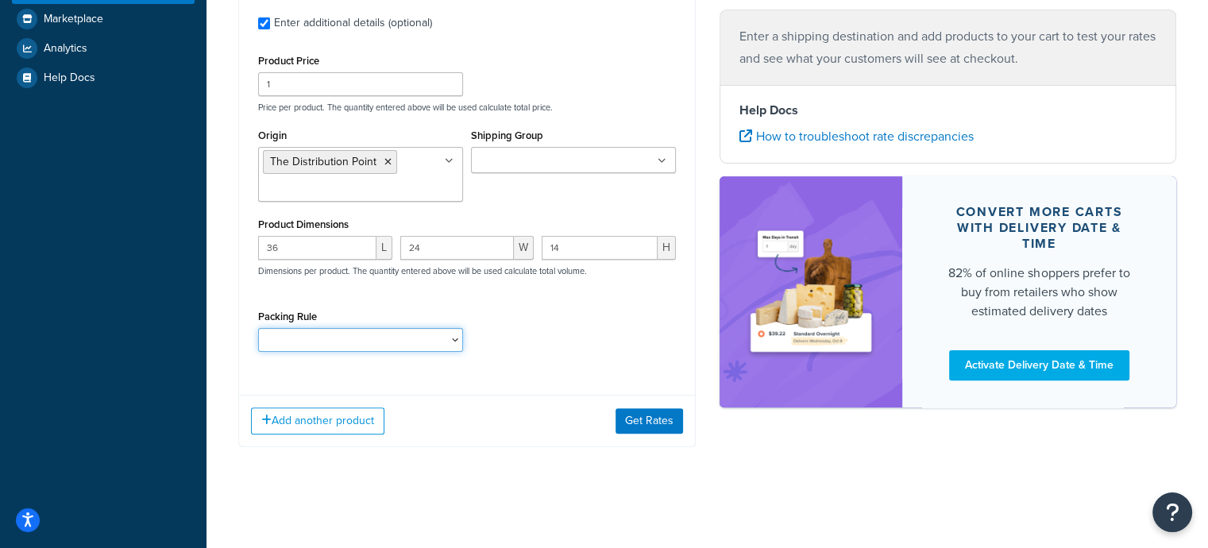
click at [376, 342] on select "No-Rebox Items" at bounding box center [360, 340] width 205 height 24
click at [511, 330] on div "Packing Rule No-Rebox Items" at bounding box center [467, 335] width 426 height 58
click at [544, 155] on input "Shipping Group" at bounding box center [546, 161] width 141 height 17
click at [527, 361] on div "Packing Rule No-Rebox Items" at bounding box center [467, 335] width 426 height 58
click at [524, 160] on icon at bounding box center [522, 162] width 7 height 10
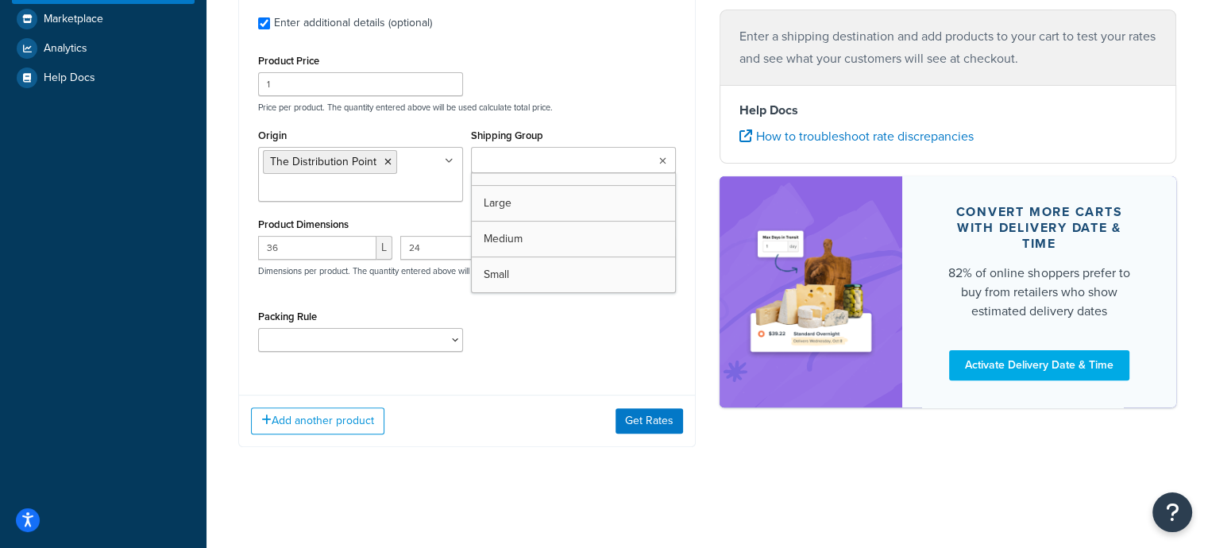
click at [539, 348] on div "Packing Rule No-Rebox Items" at bounding box center [467, 335] width 426 height 58
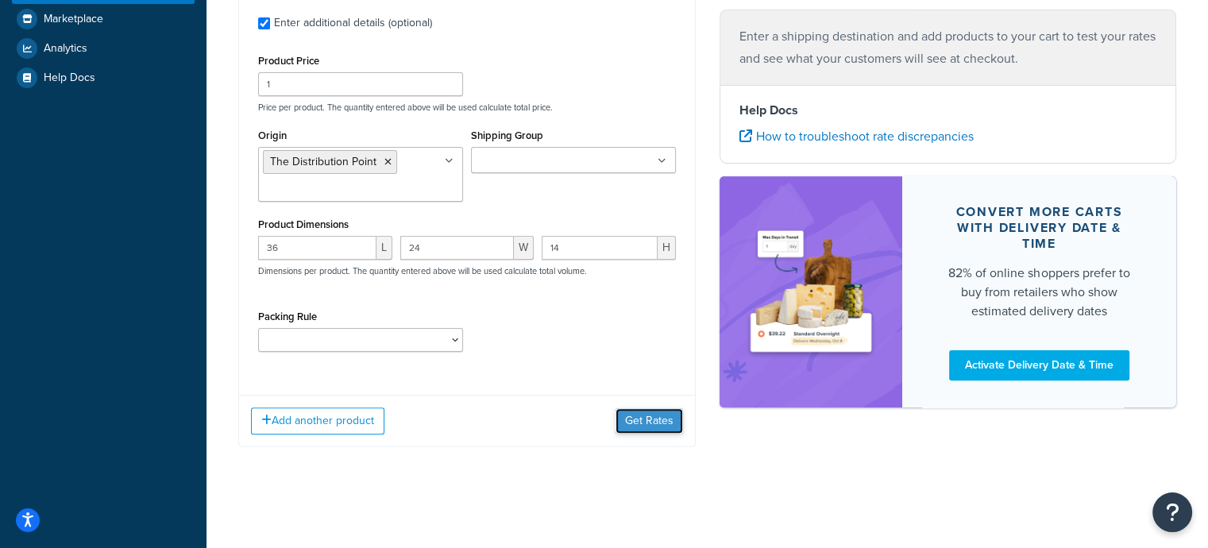
click at [663, 420] on button "Get Rates" at bounding box center [650, 420] width 68 height 25
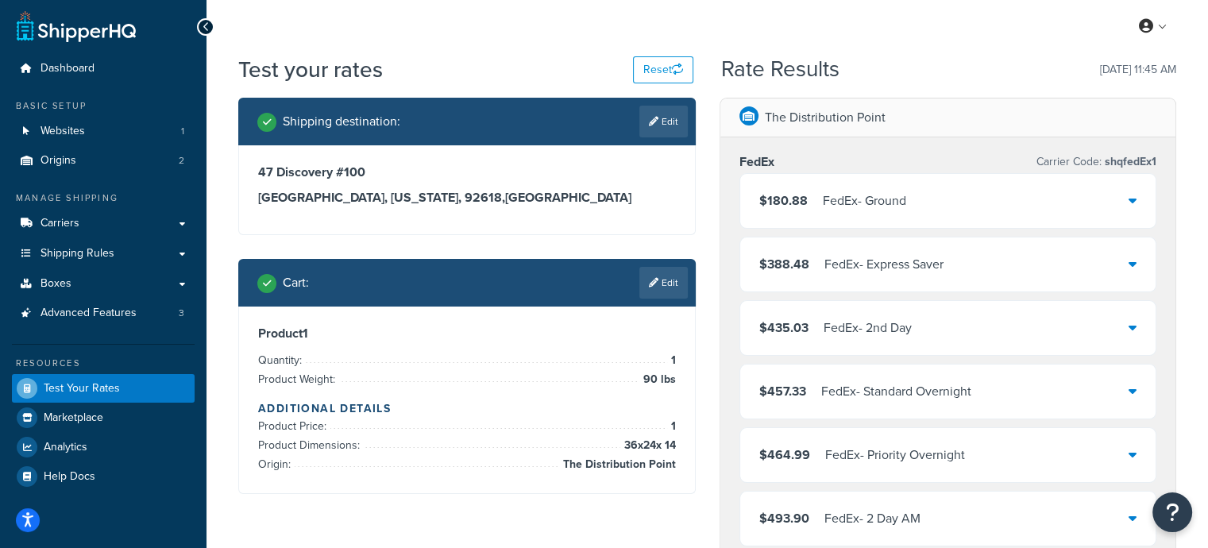
scroll to position [0, 0]
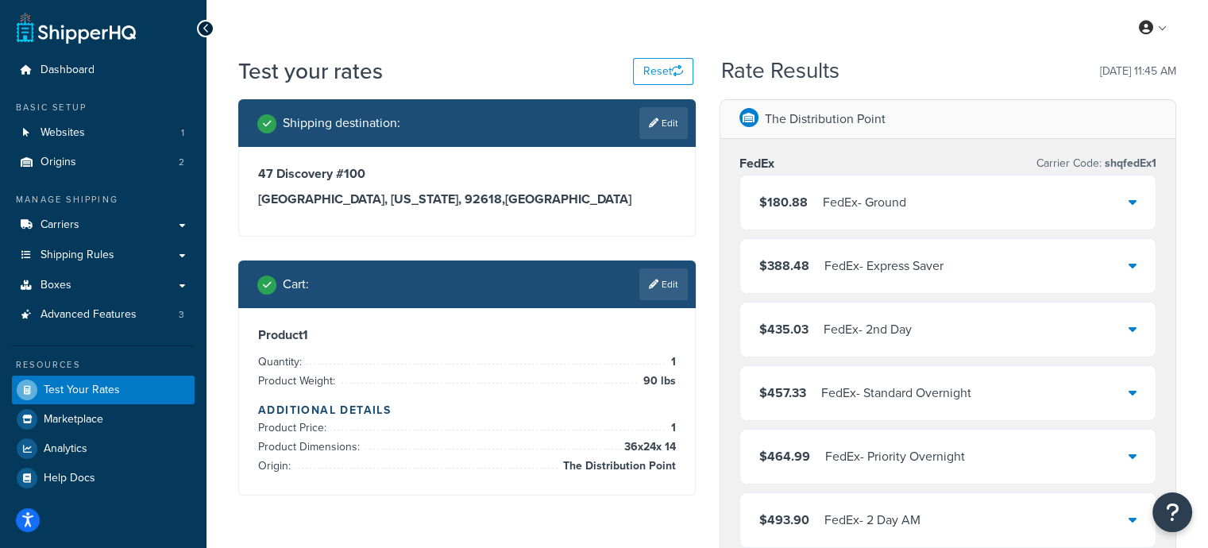
click at [1133, 203] on icon at bounding box center [1133, 201] width 8 height 13
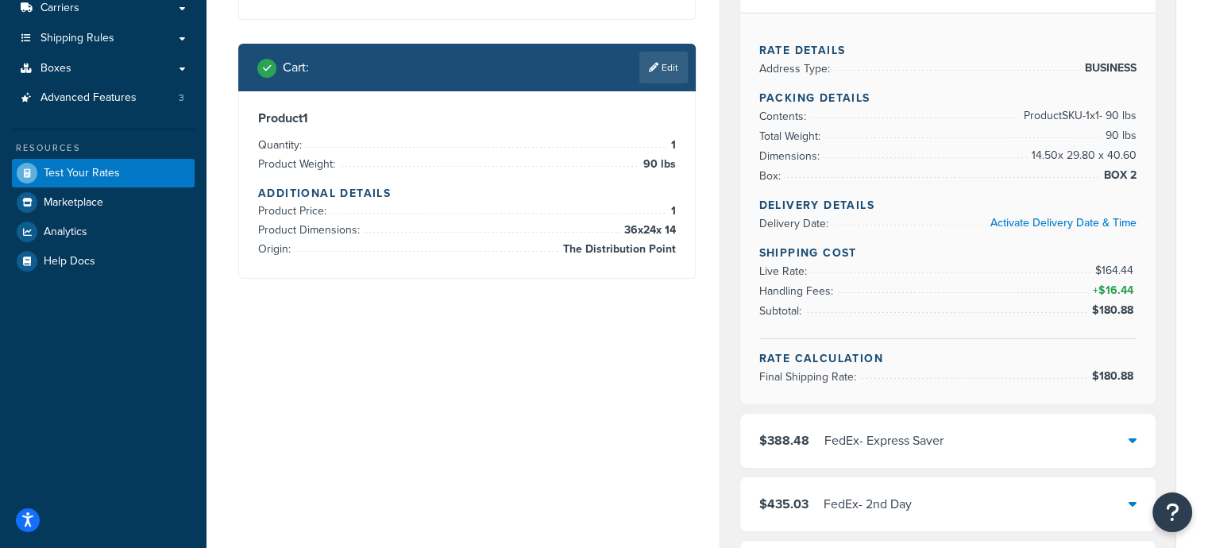
scroll to position [238, 0]
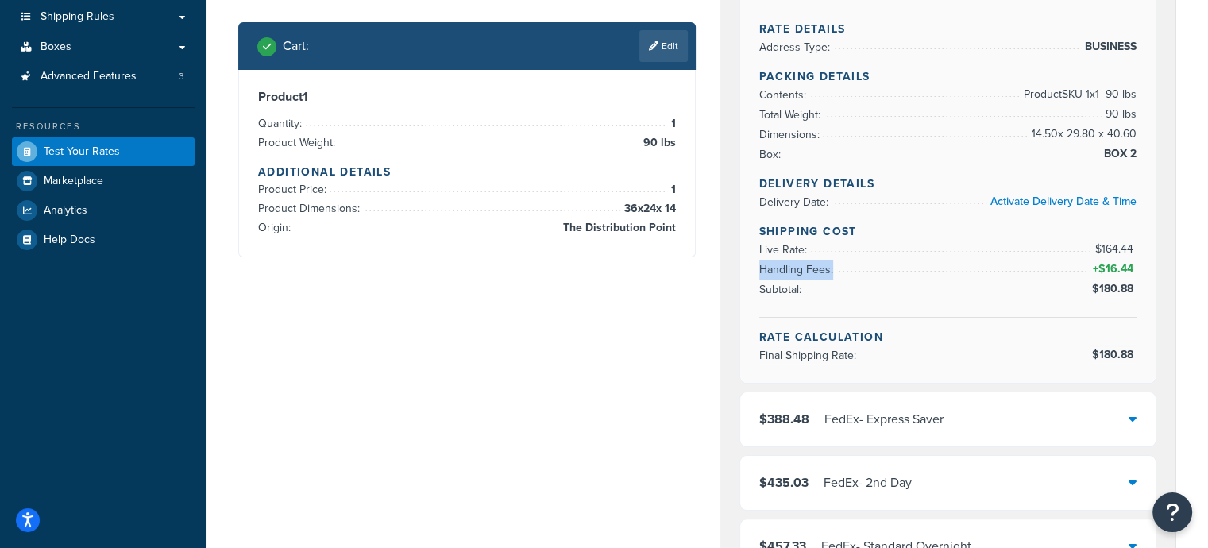
drag, startPoint x: 1084, startPoint y: 266, endPoint x: 1137, endPoint y: 268, distance: 53.3
click at [1137, 268] on div "Rate Details Address Type: BUSINESS Packing Details Contents: Product SKU-1 x 1…" at bounding box center [948, 187] width 416 height 392
drag, startPoint x: 1122, startPoint y: 250, endPoint x: 1134, endPoint y: 248, distance: 12.9
click at [1134, 248] on li "Live Rate: $164.44" at bounding box center [948, 250] width 378 height 20
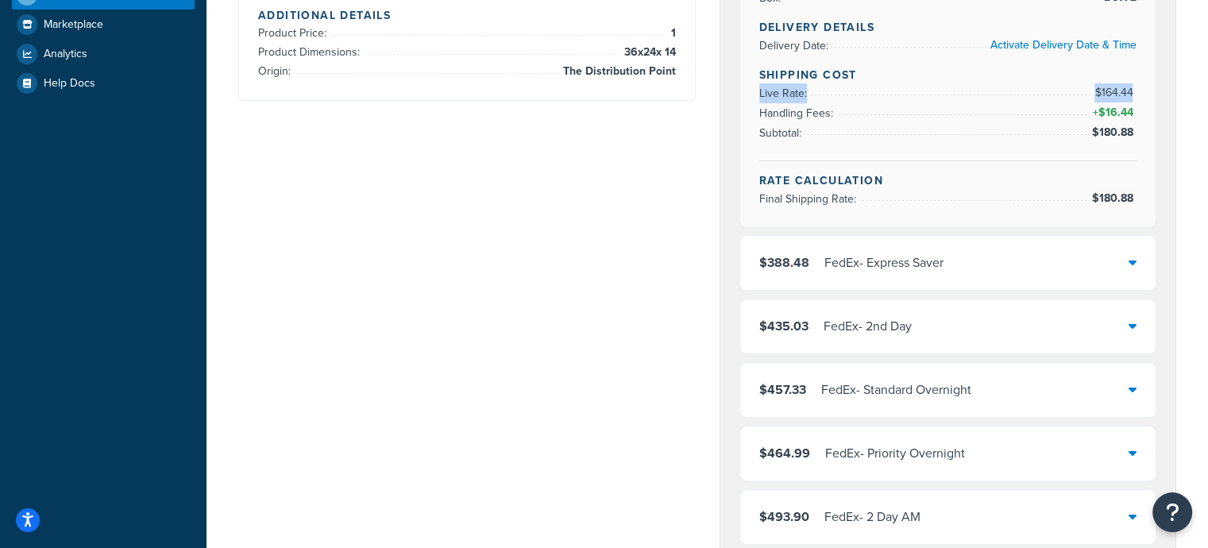
scroll to position [397, 0]
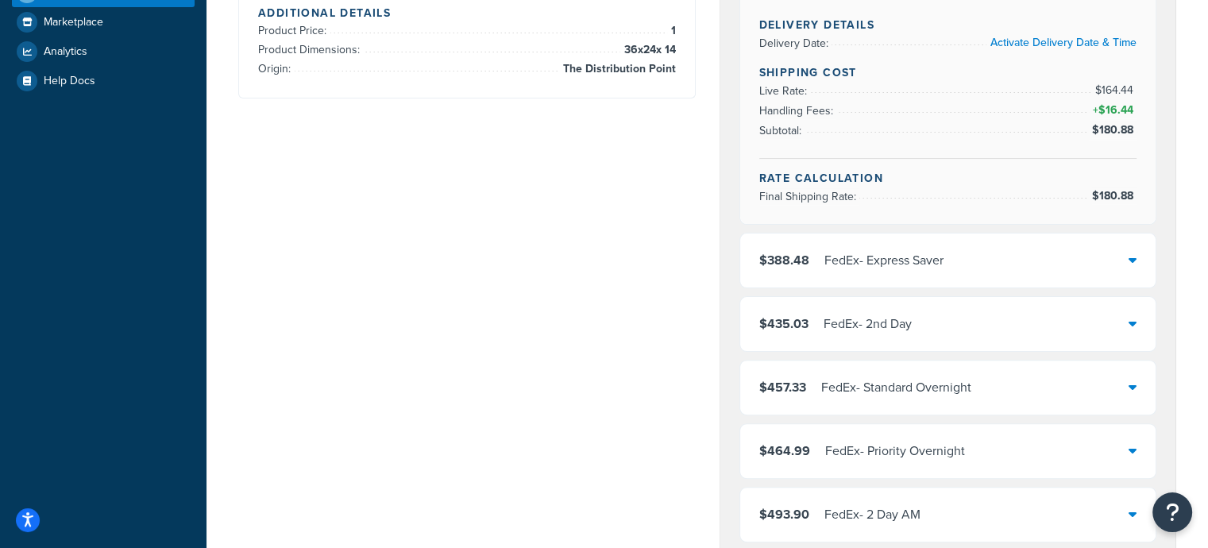
click at [1121, 245] on div "$388.48 FedEx - Express Saver" at bounding box center [948, 261] width 416 height 54
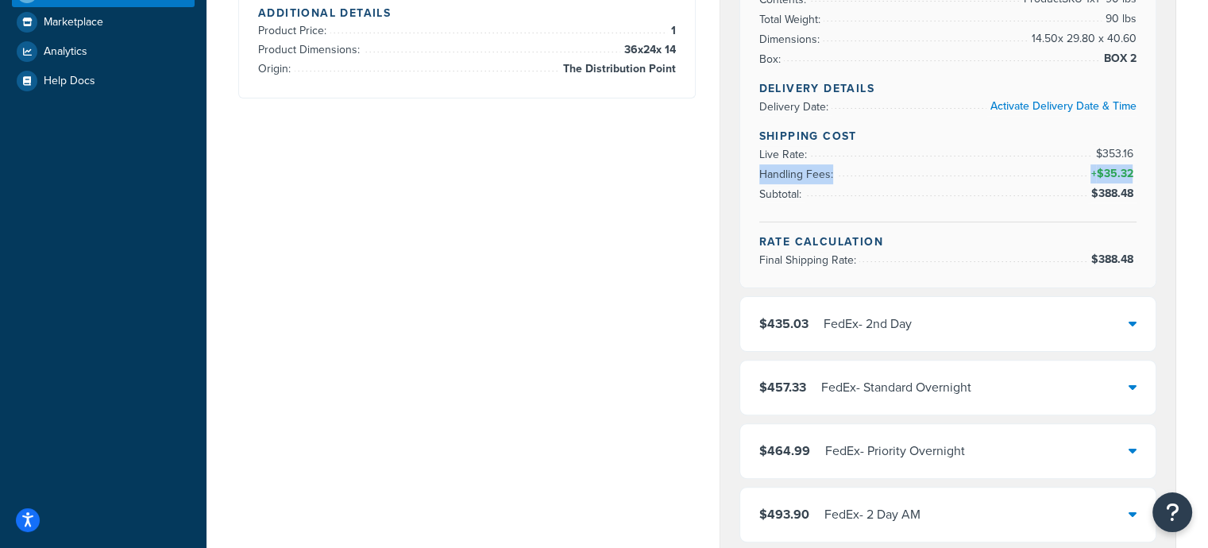
drag, startPoint x: 1076, startPoint y: 173, endPoint x: 1134, endPoint y: 164, distance: 58.8
click at [1134, 164] on li "Handling Fees: + $35.32" at bounding box center [948, 174] width 378 height 20
click at [1135, 164] on span "+ $35.32" at bounding box center [1111, 173] width 49 height 19
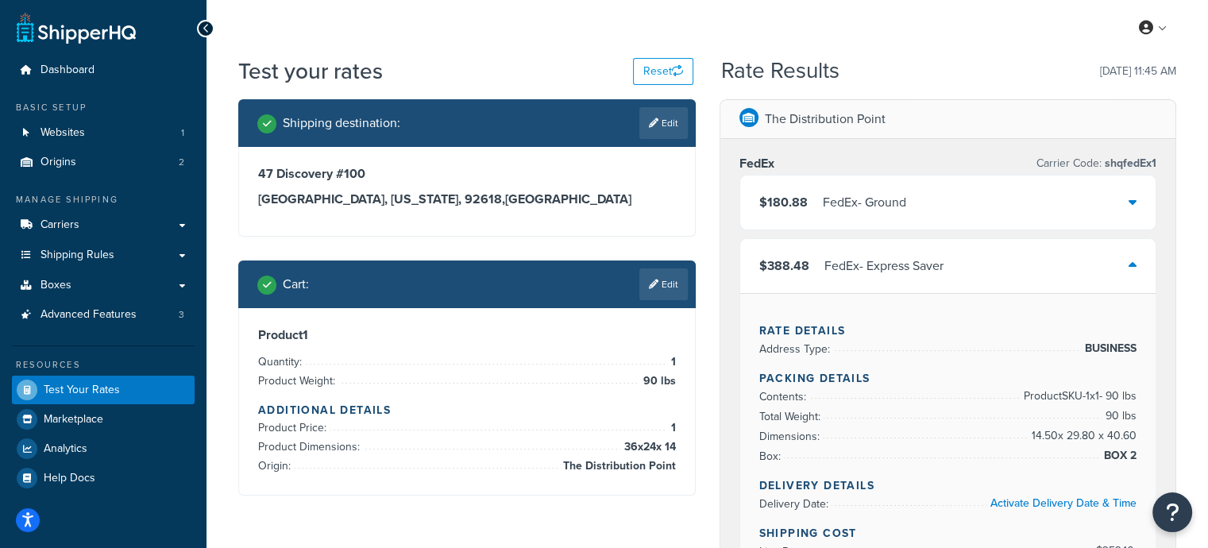
scroll to position [238, 0]
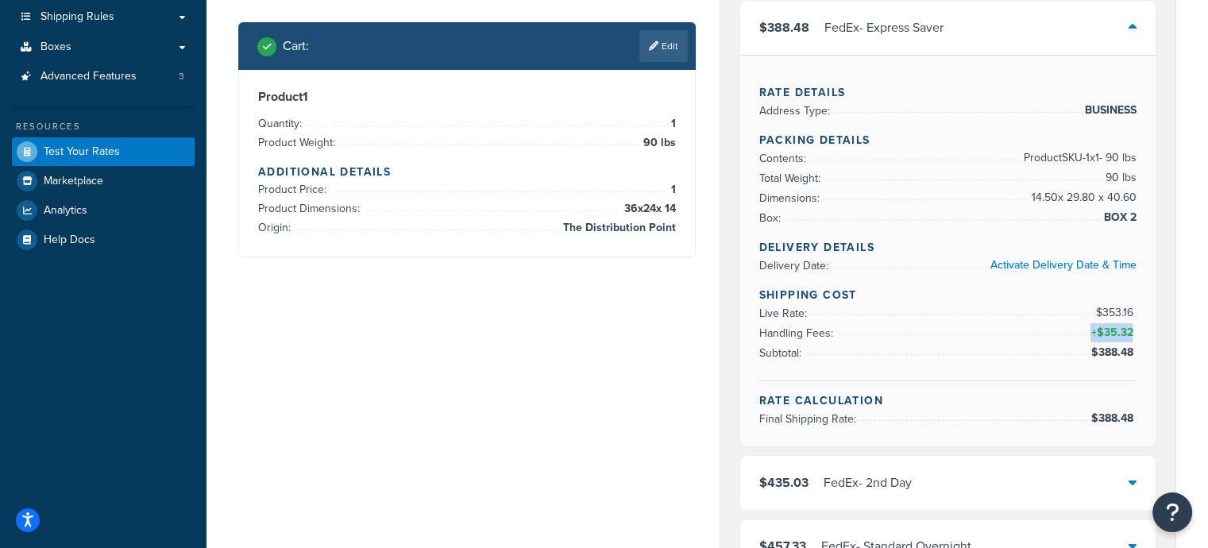
drag, startPoint x: 1141, startPoint y: 330, endPoint x: 756, endPoint y: 342, distance: 385.4
click at [756, 342] on div "Rate Details Address Type: BUSINESS Packing Details Contents: Product SKU-1 x 1…" at bounding box center [948, 251] width 416 height 392
click at [775, 349] on span "Subtotal:" at bounding box center [782, 353] width 46 height 17
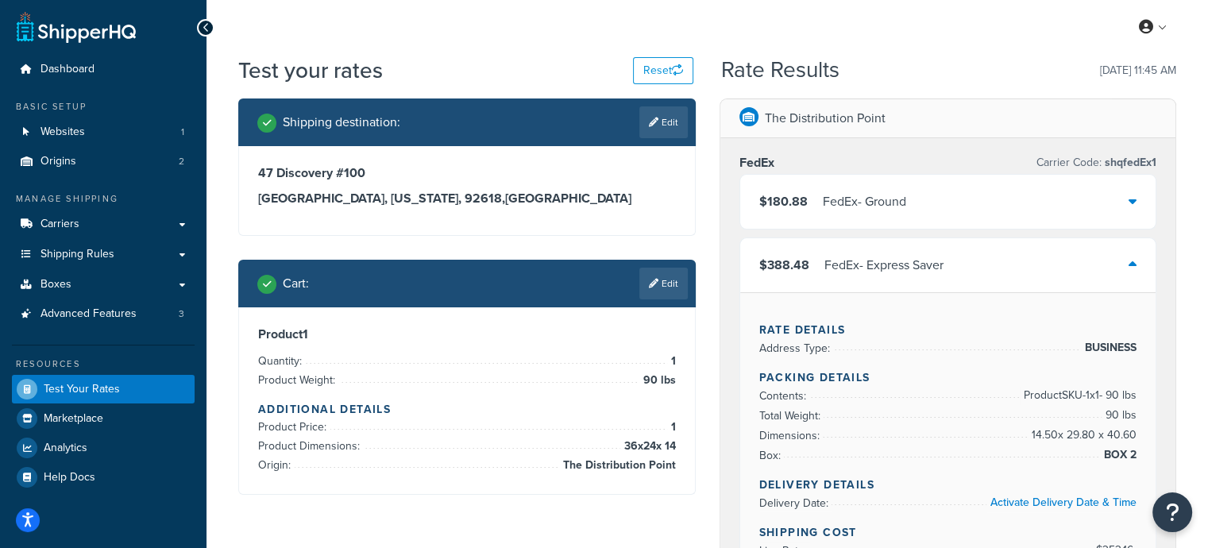
scroll to position [0, 0]
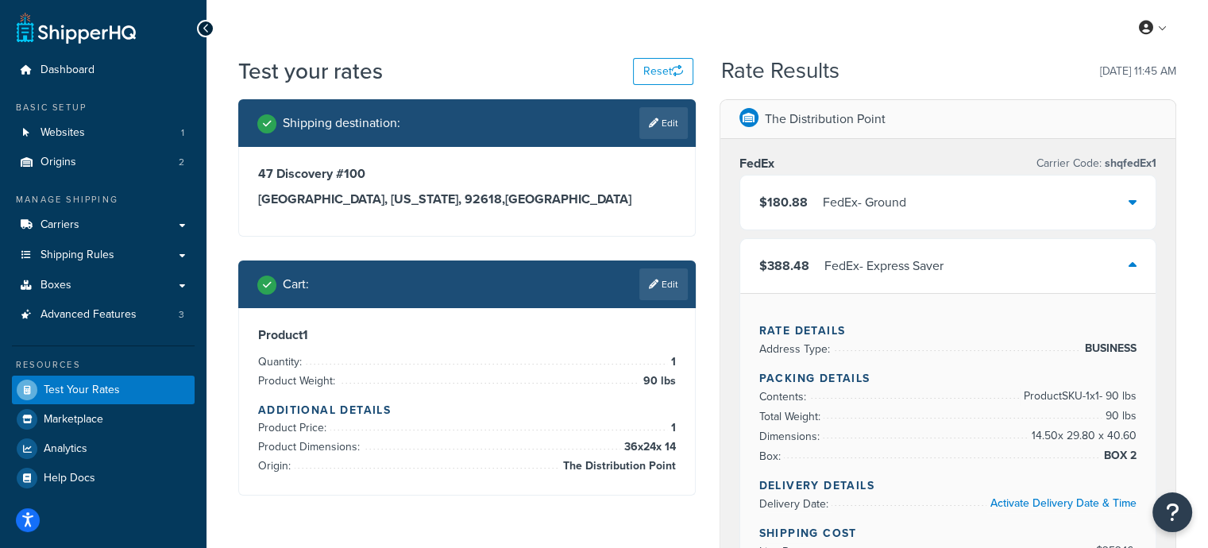
click at [1136, 253] on div "$388.48 FedEx - Express Saver" at bounding box center [948, 266] width 416 height 54
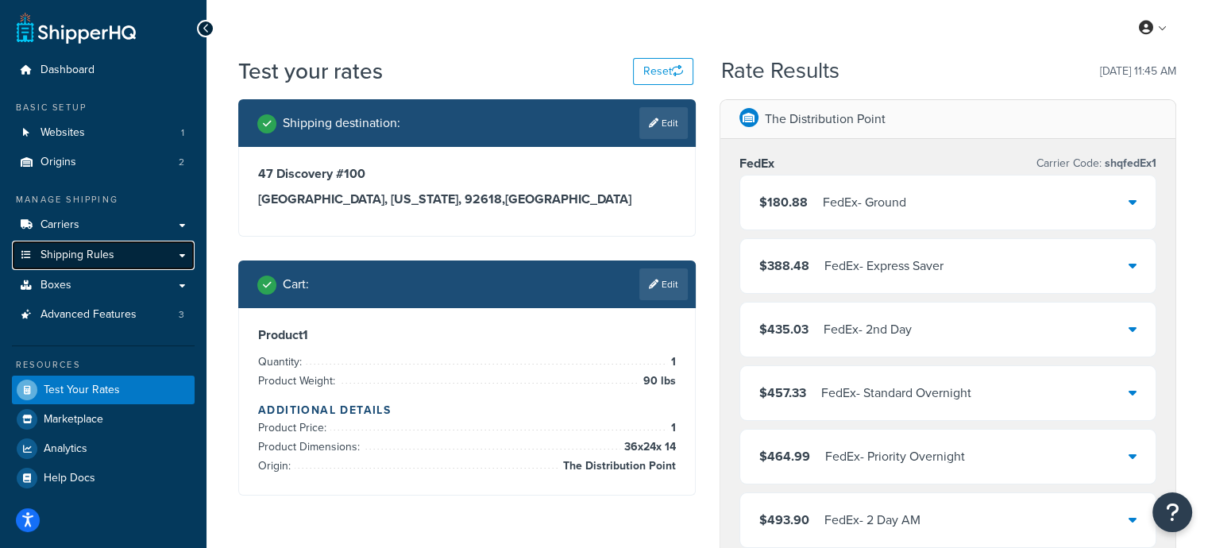
click at [91, 256] on span "Shipping Rules" at bounding box center [78, 256] width 74 height 14
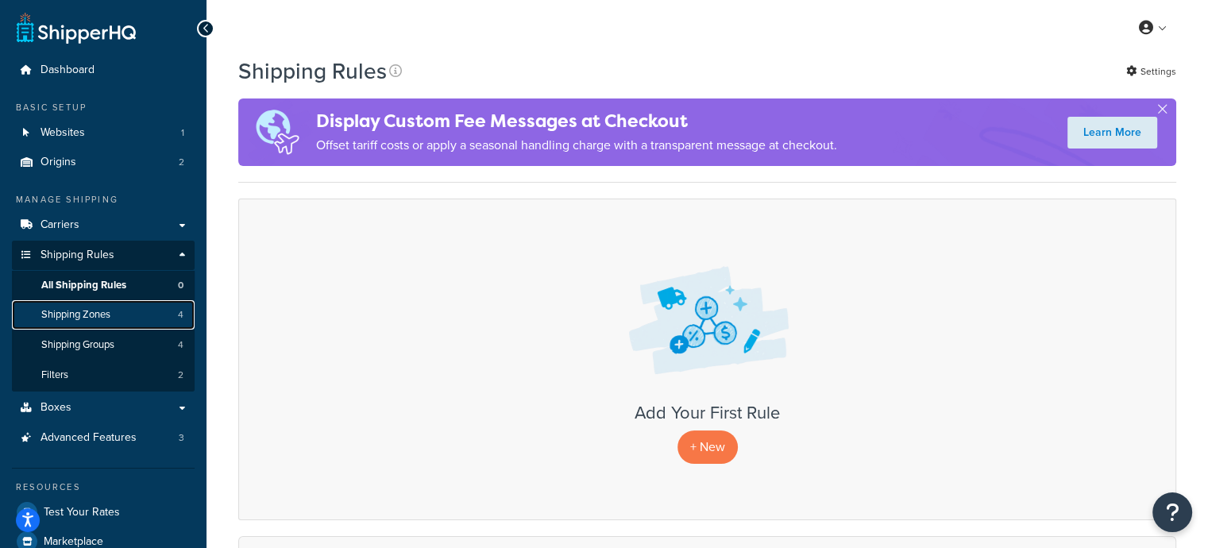
click at [88, 317] on span "Shipping Zones" at bounding box center [75, 315] width 69 height 14
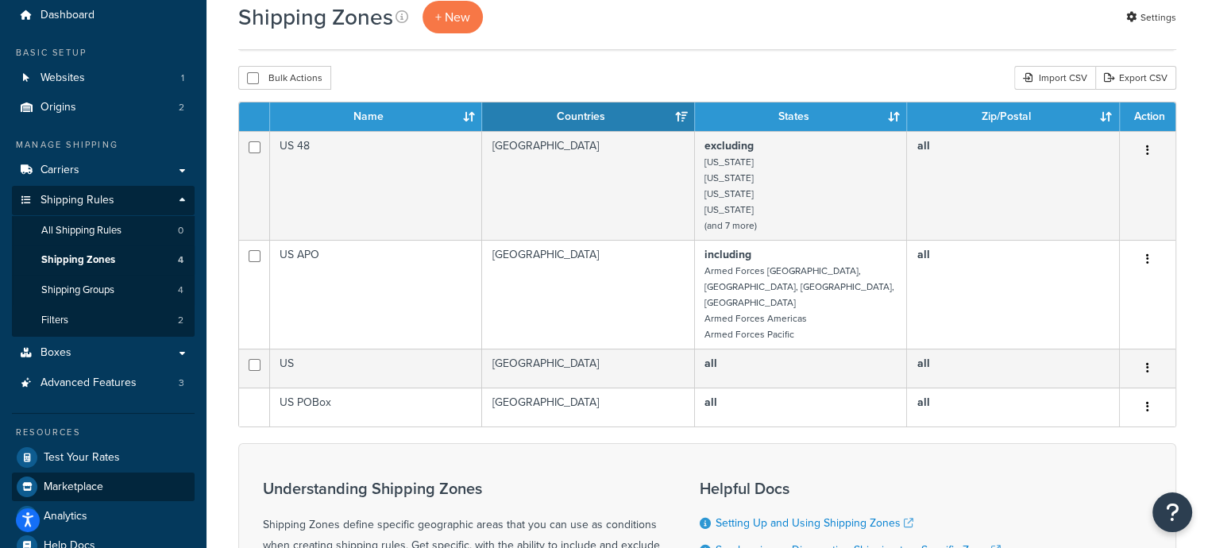
scroll to position [159, 0]
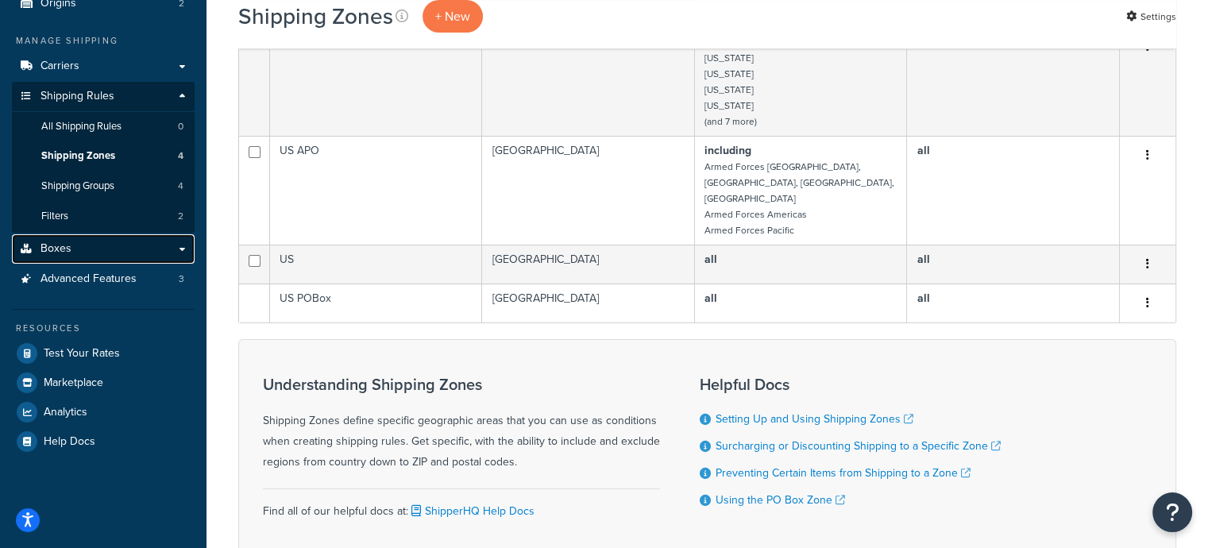
click at [67, 252] on span "Boxes" at bounding box center [56, 249] width 31 height 14
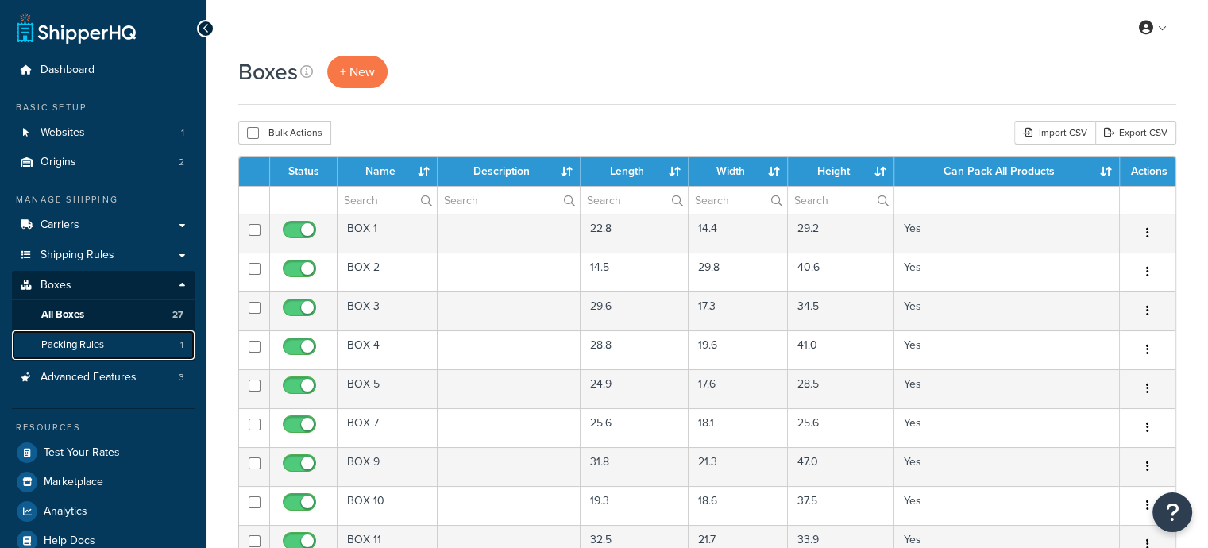
click at [91, 346] on span "Packing Rules" at bounding box center [72, 345] width 63 height 14
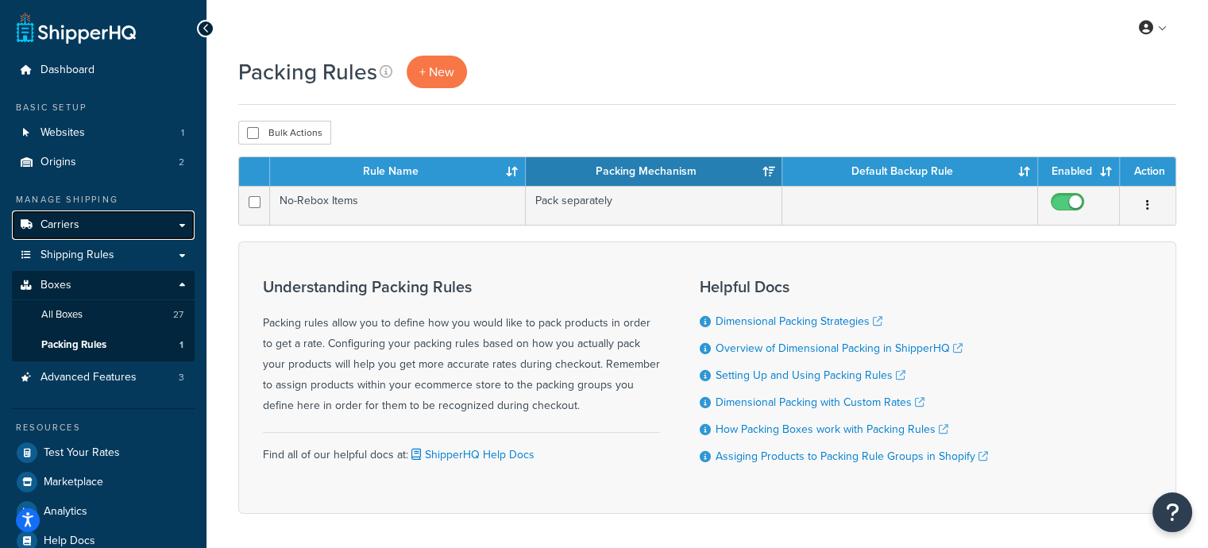
click at [76, 225] on span "Carriers" at bounding box center [60, 225] width 39 height 14
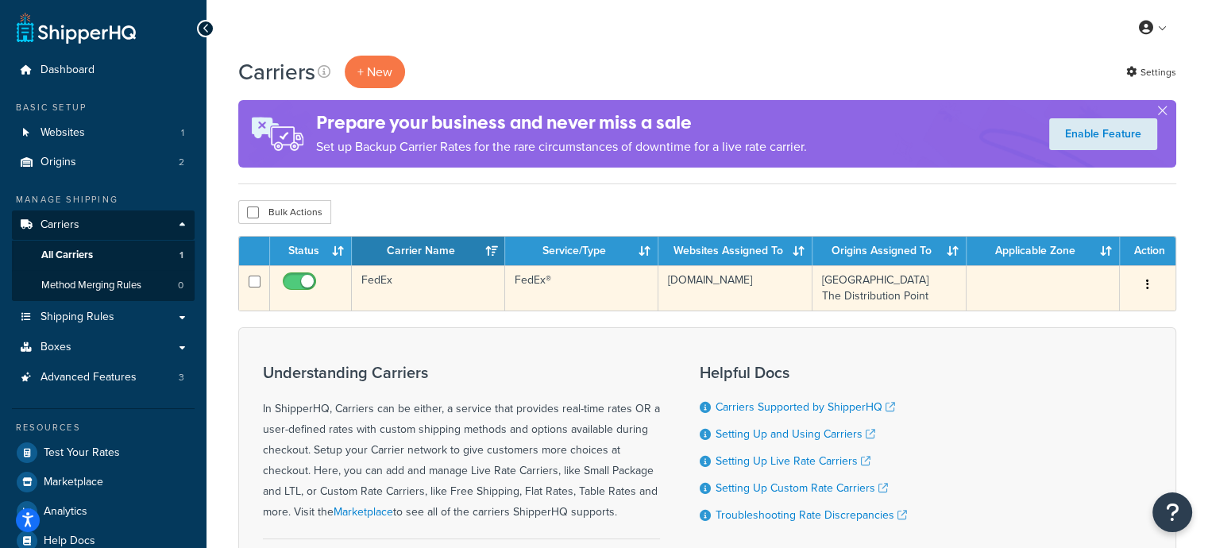
click at [426, 280] on td "FedEx" at bounding box center [428, 287] width 153 height 45
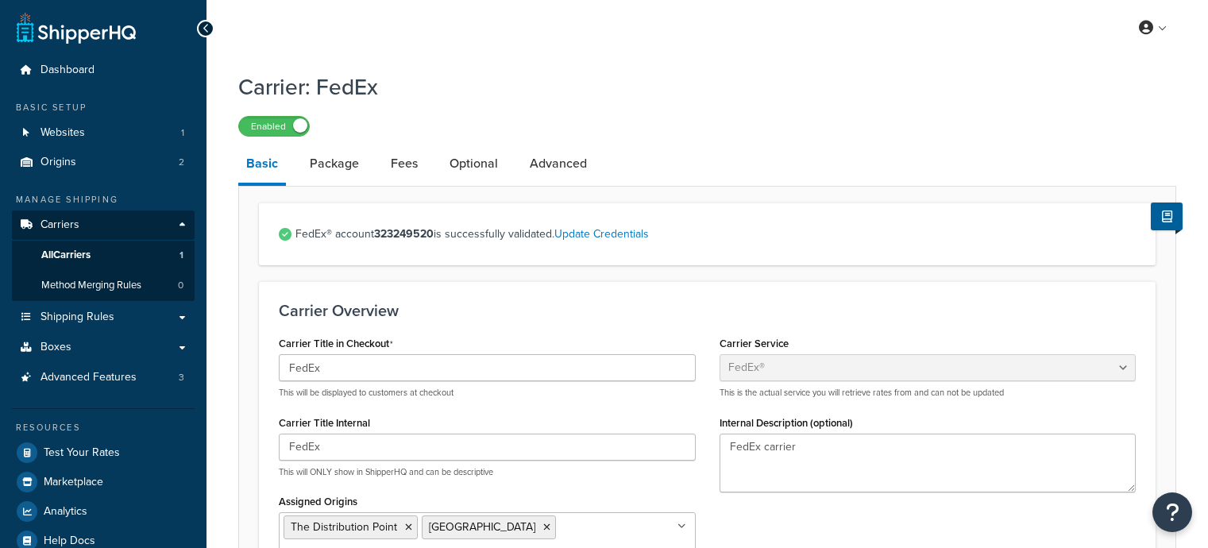
select select "fedEx"
select select "REGULAR_PICKUP"
select select "YOUR_PACKAGING"
click at [345, 178] on link "Package" at bounding box center [334, 164] width 65 height 38
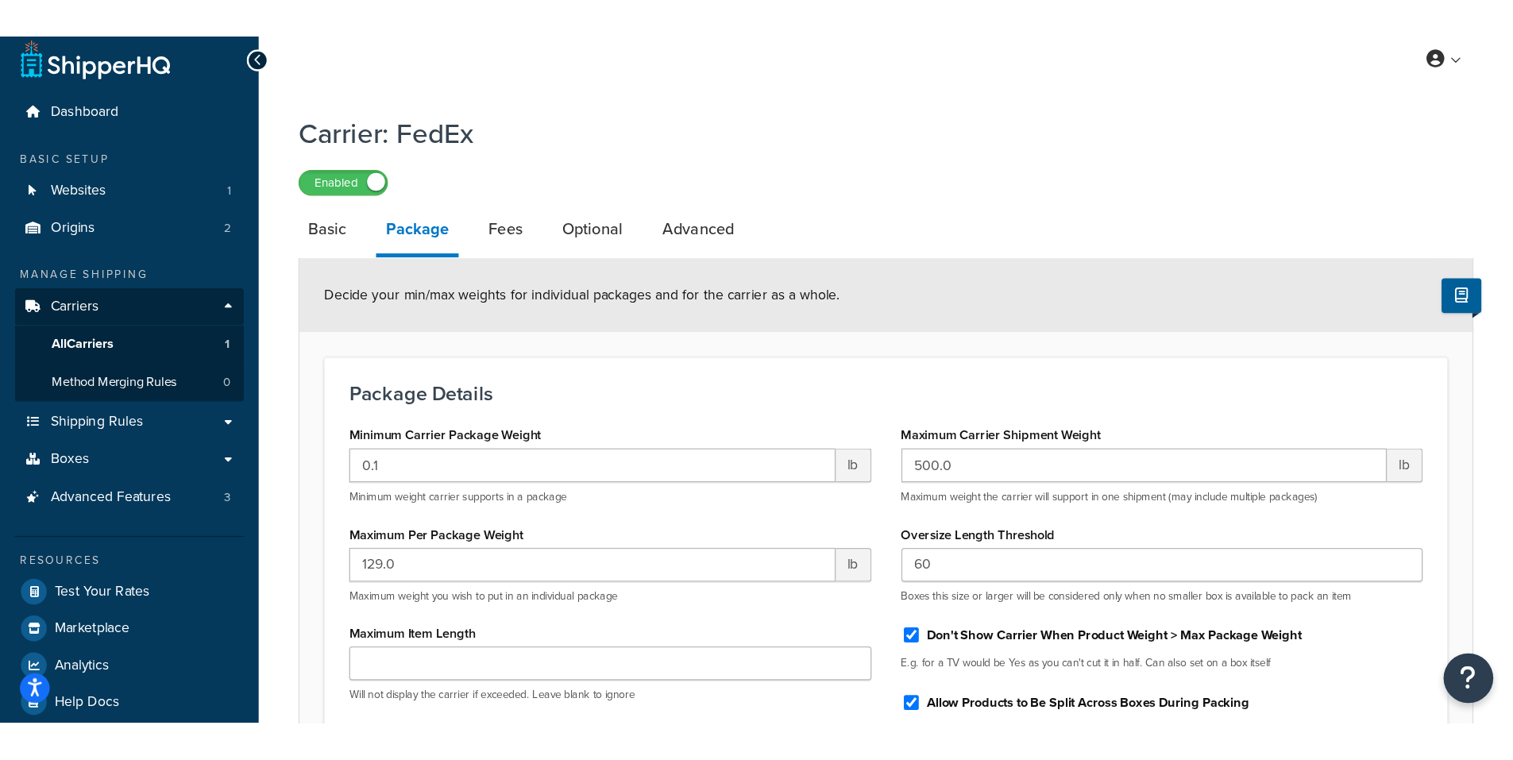
scroll to position [10, 0]
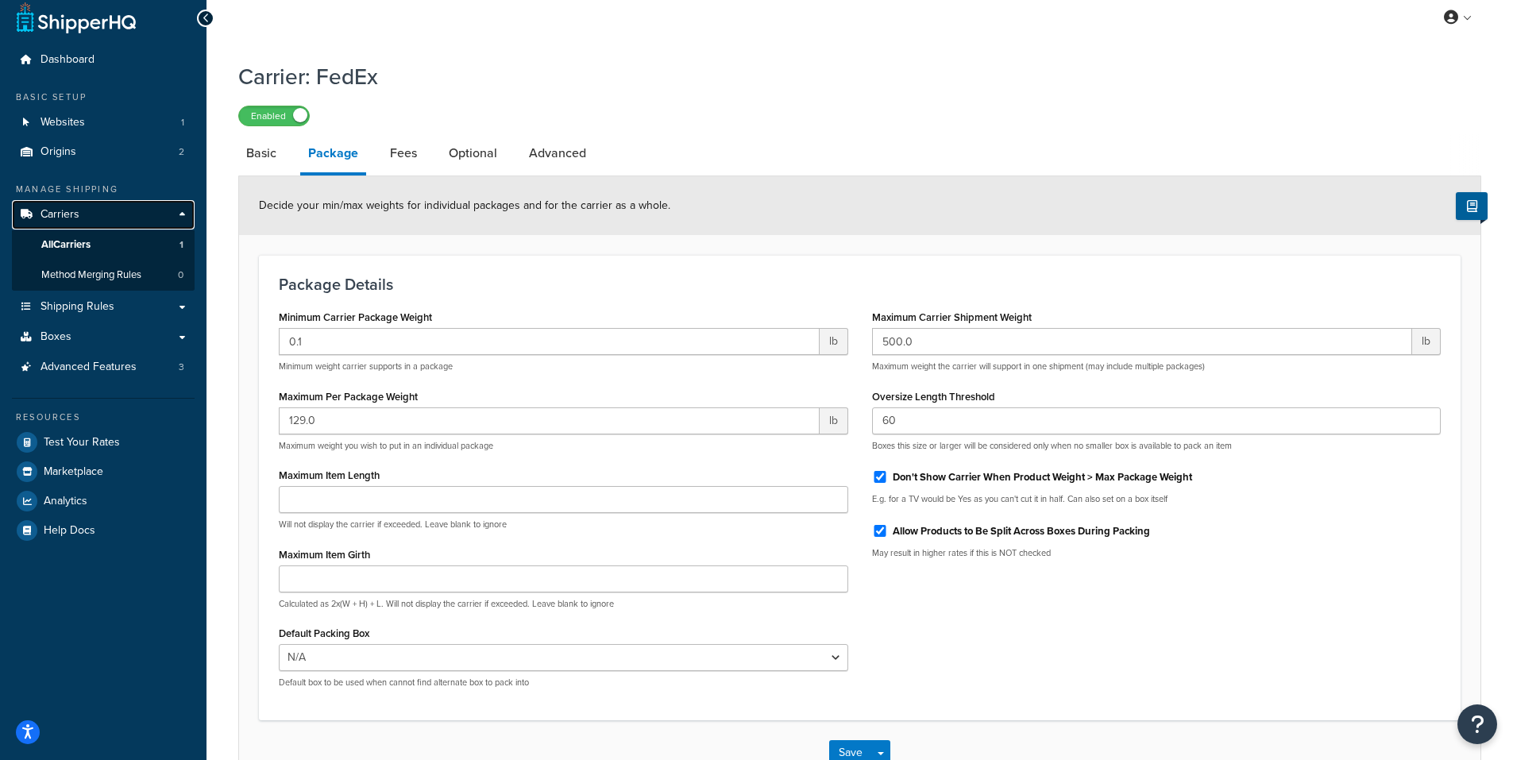
click at [76, 220] on span "Carriers" at bounding box center [60, 215] width 39 height 14
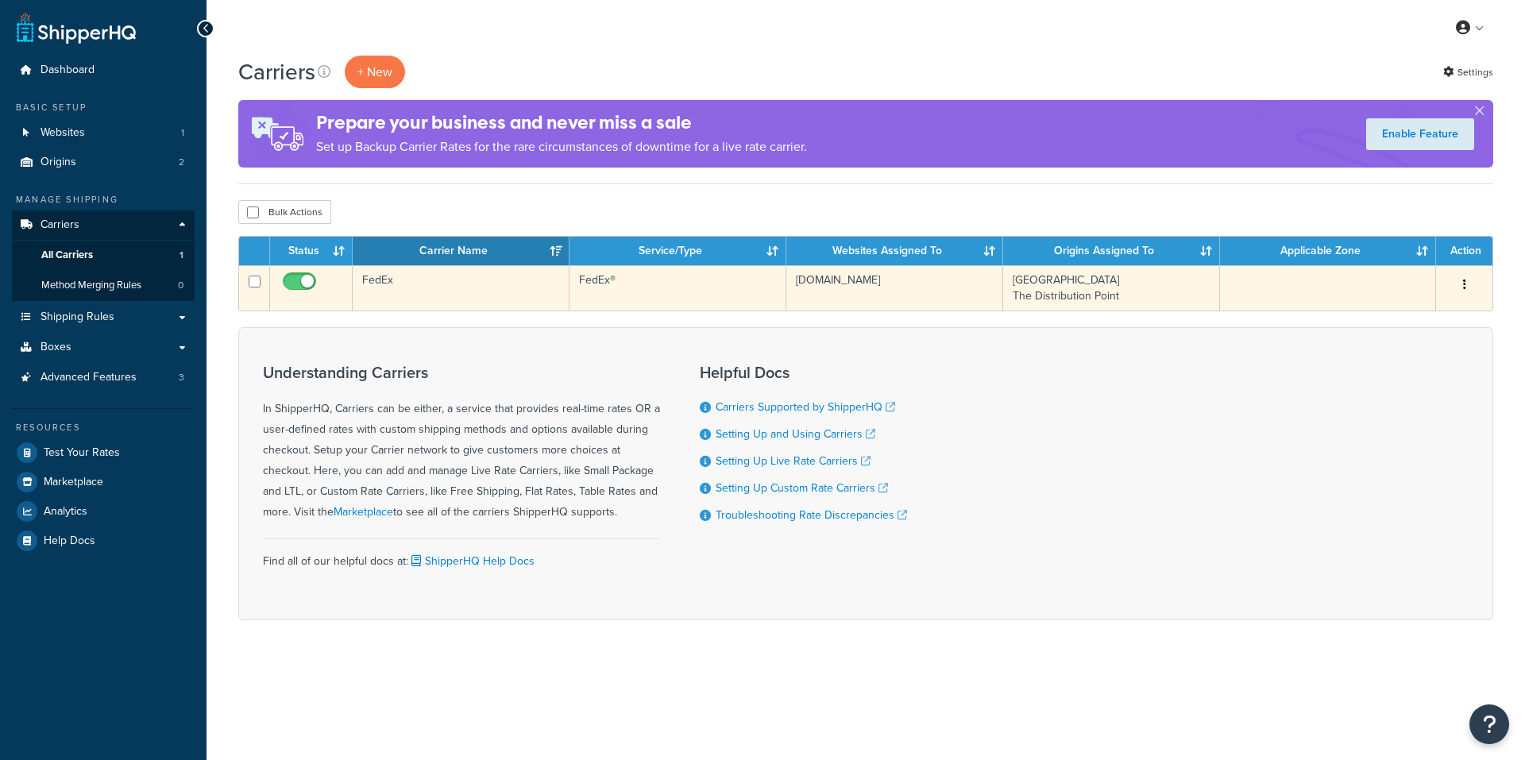
click at [430, 289] on td "FedEx" at bounding box center [461, 287] width 217 height 45
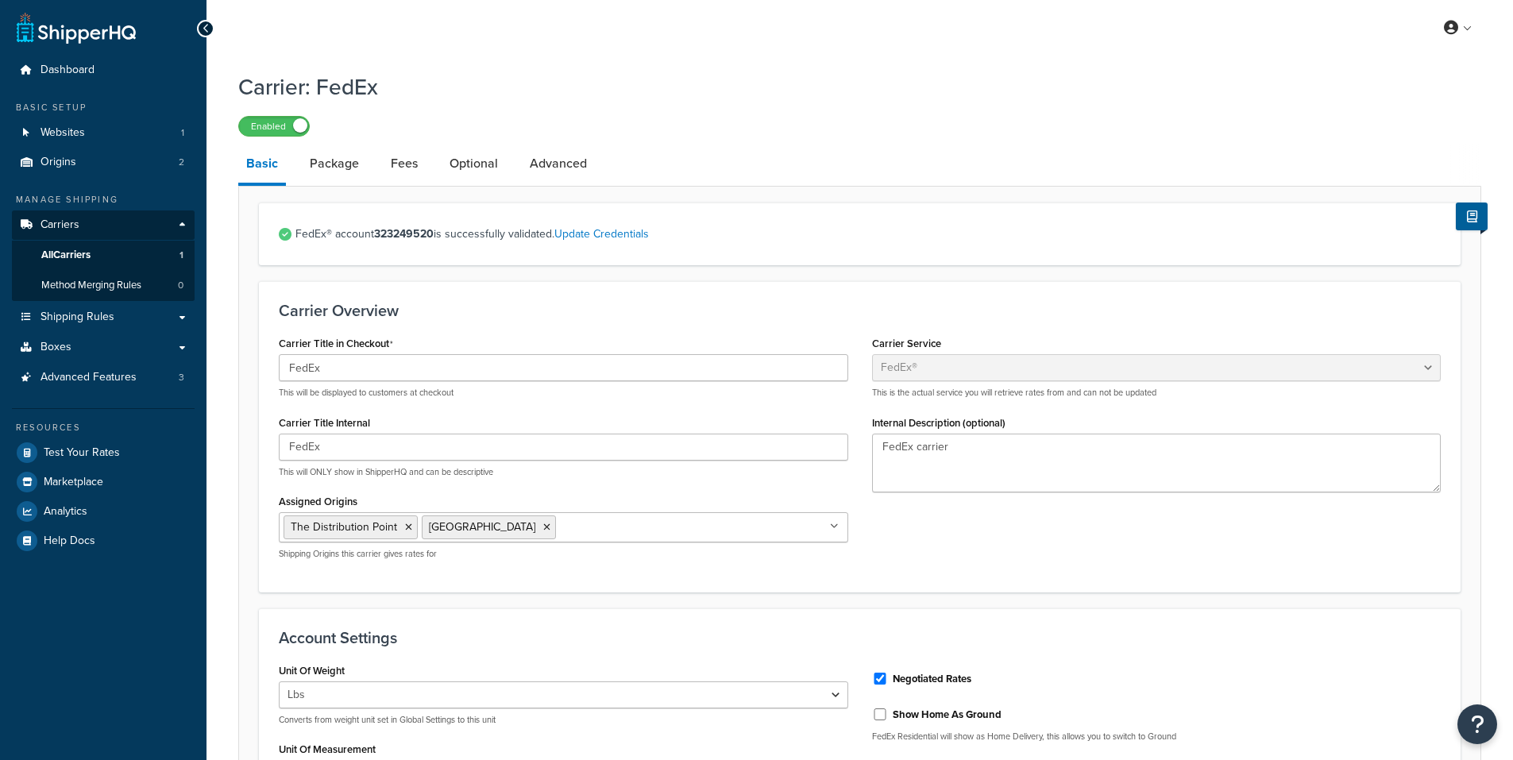
select select "fedEx"
select select "REGULAR_PICKUP"
select select "YOUR_PACKAGING"
click at [356, 167] on link "Package" at bounding box center [334, 164] width 65 height 38
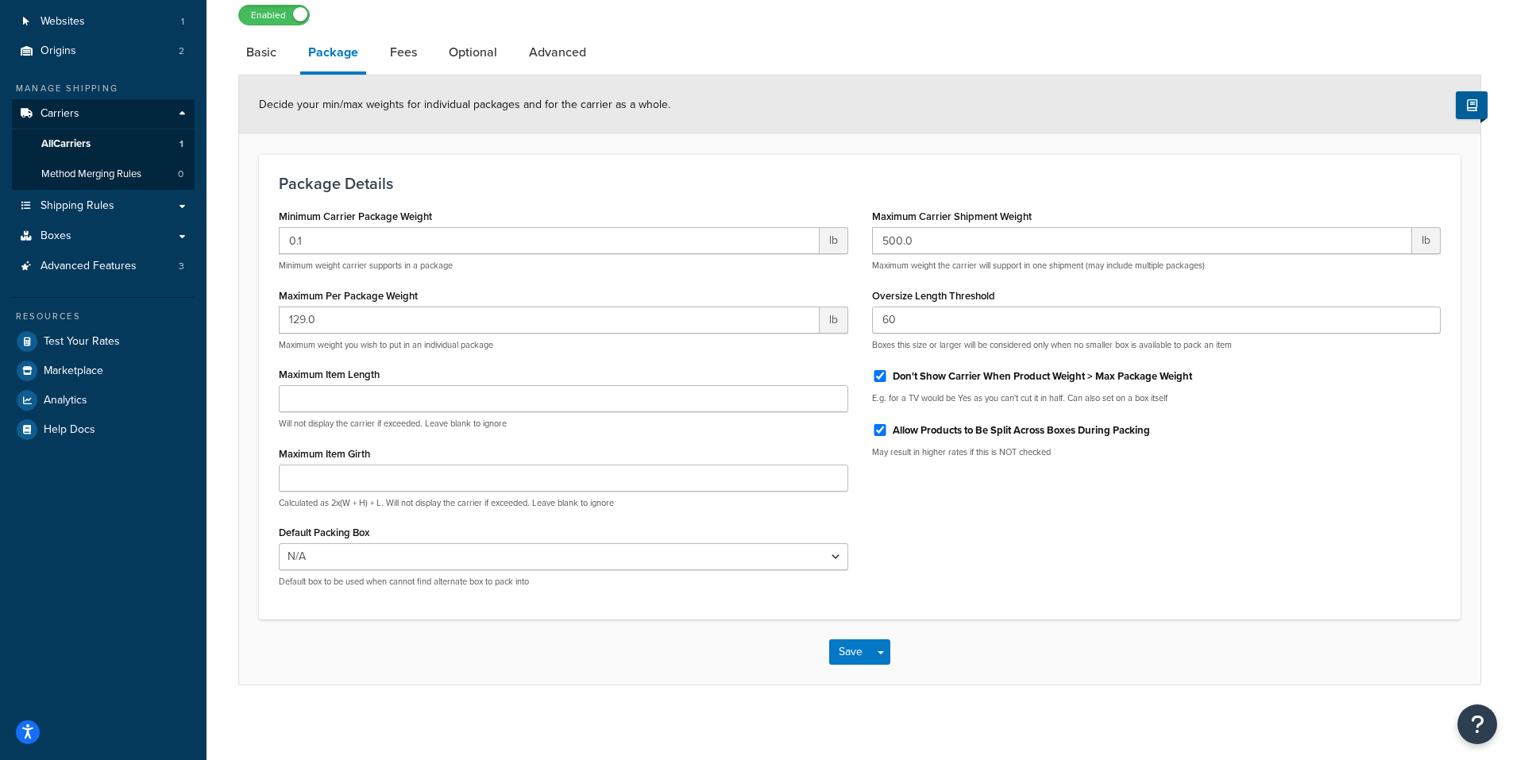
scroll to position [117, 0]
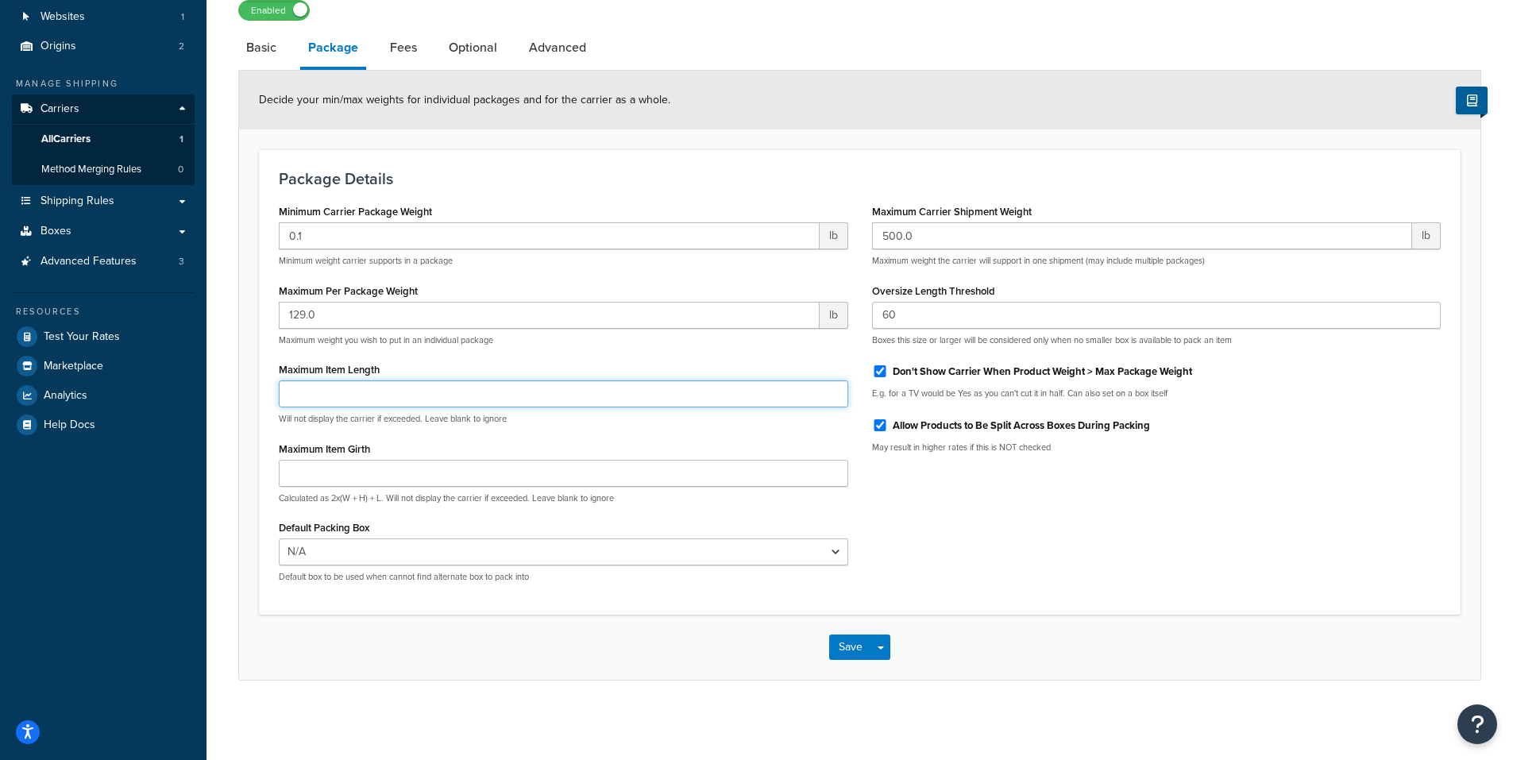
click at [390, 385] on input "Maximum Item Length" at bounding box center [564, 393] width 570 height 27
type input "108"
click at [458, 470] on input "Maximum Item Girth" at bounding box center [564, 473] width 570 height 27
type input "165"
click at [913, 555] on div "Minimum Carrier Package Weight 0.1 lb Minimum weight carrier supports in a pack…" at bounding box center [860, 397] width 1186 height 395
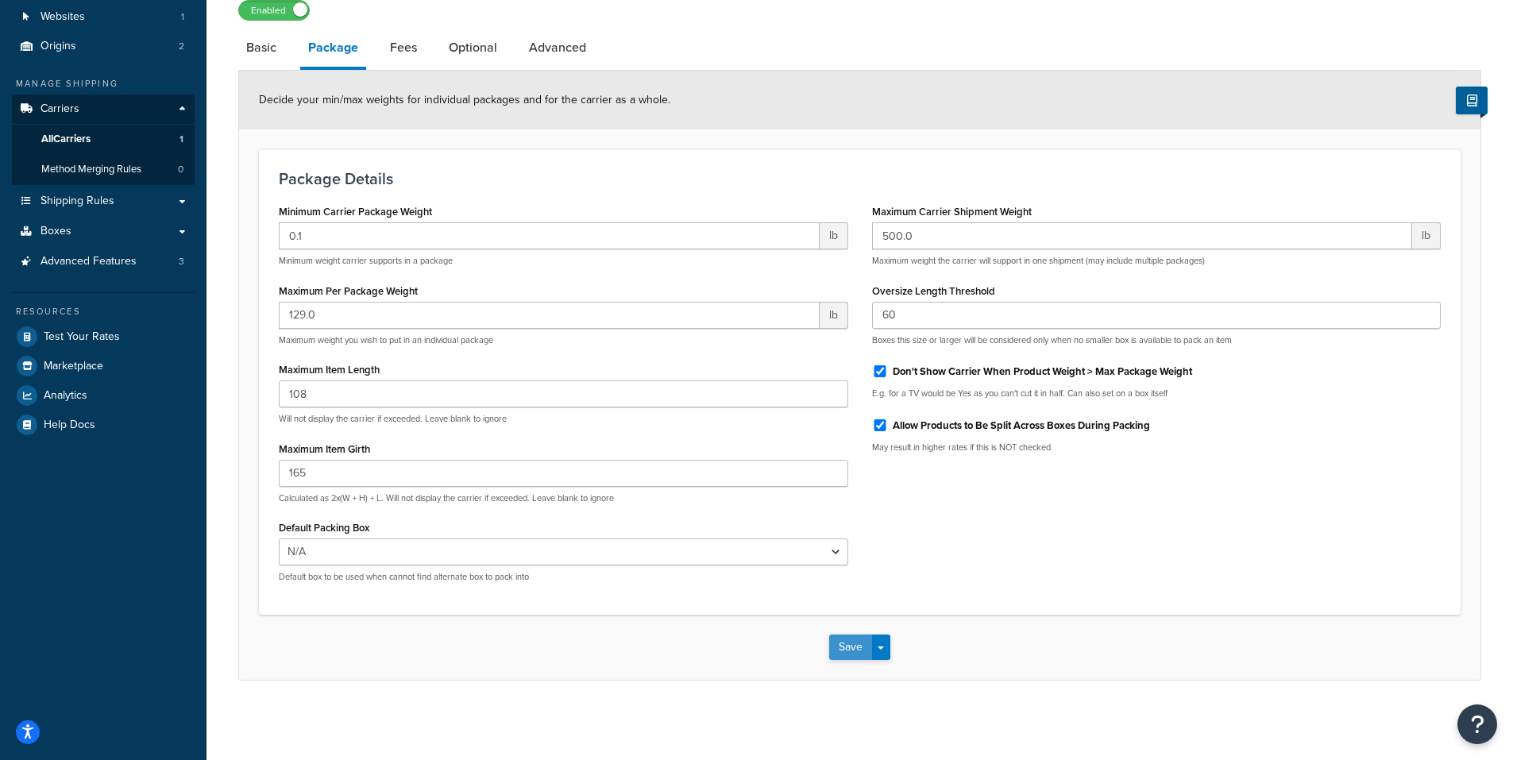
click at [839, 654] on button "Save" at bounding box center [850, 647] width 43 height 25
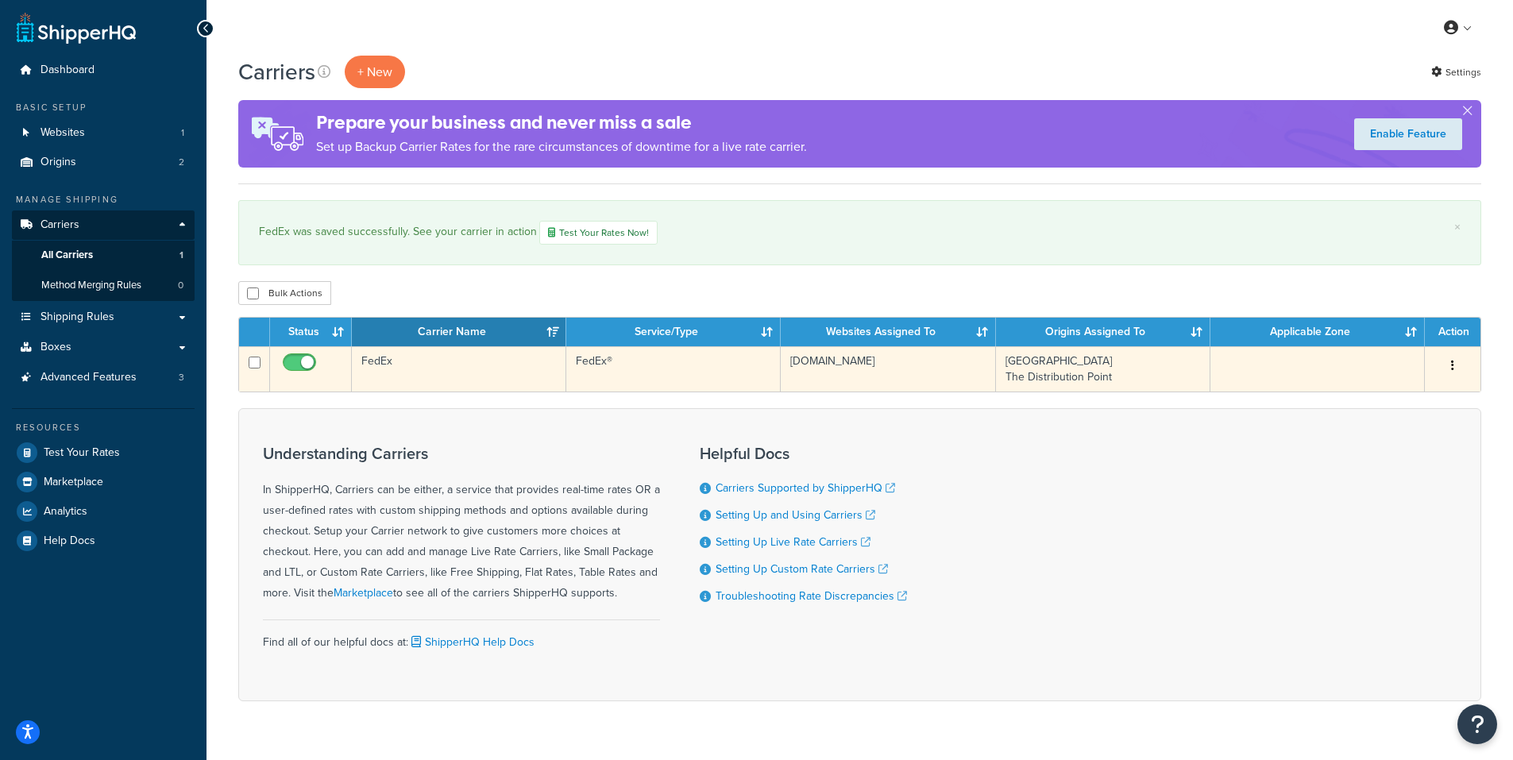
click at [392, 359] on td "FedEx" at bounding box center [459, 368] width 214 height 45
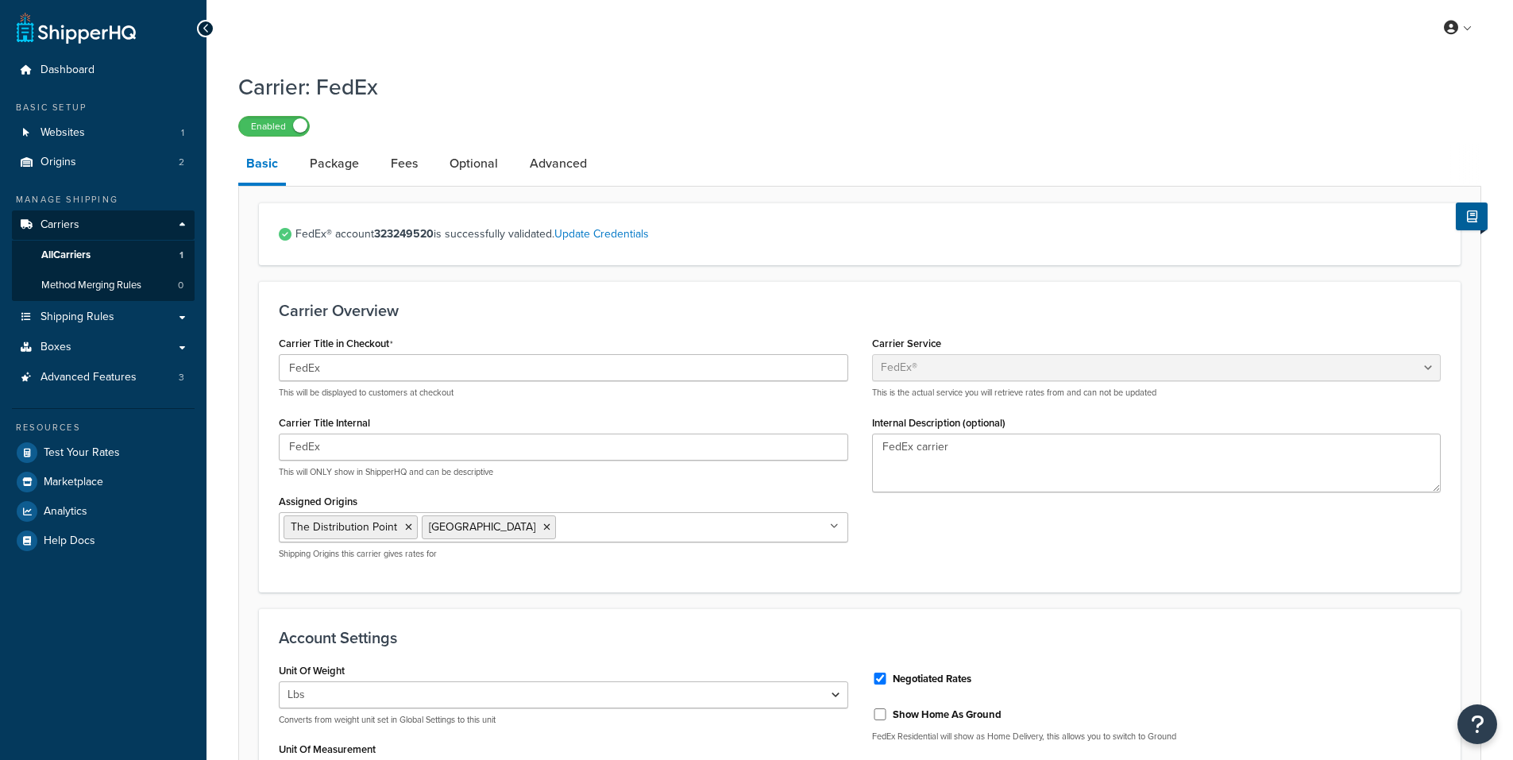
select select "fedEx"
select select "REGULAR_PICKUP"
select select "YOUR_PACKAGING"
click at [343, 168] on link "Package" at bounding box center [334, 164] width 65 height 38
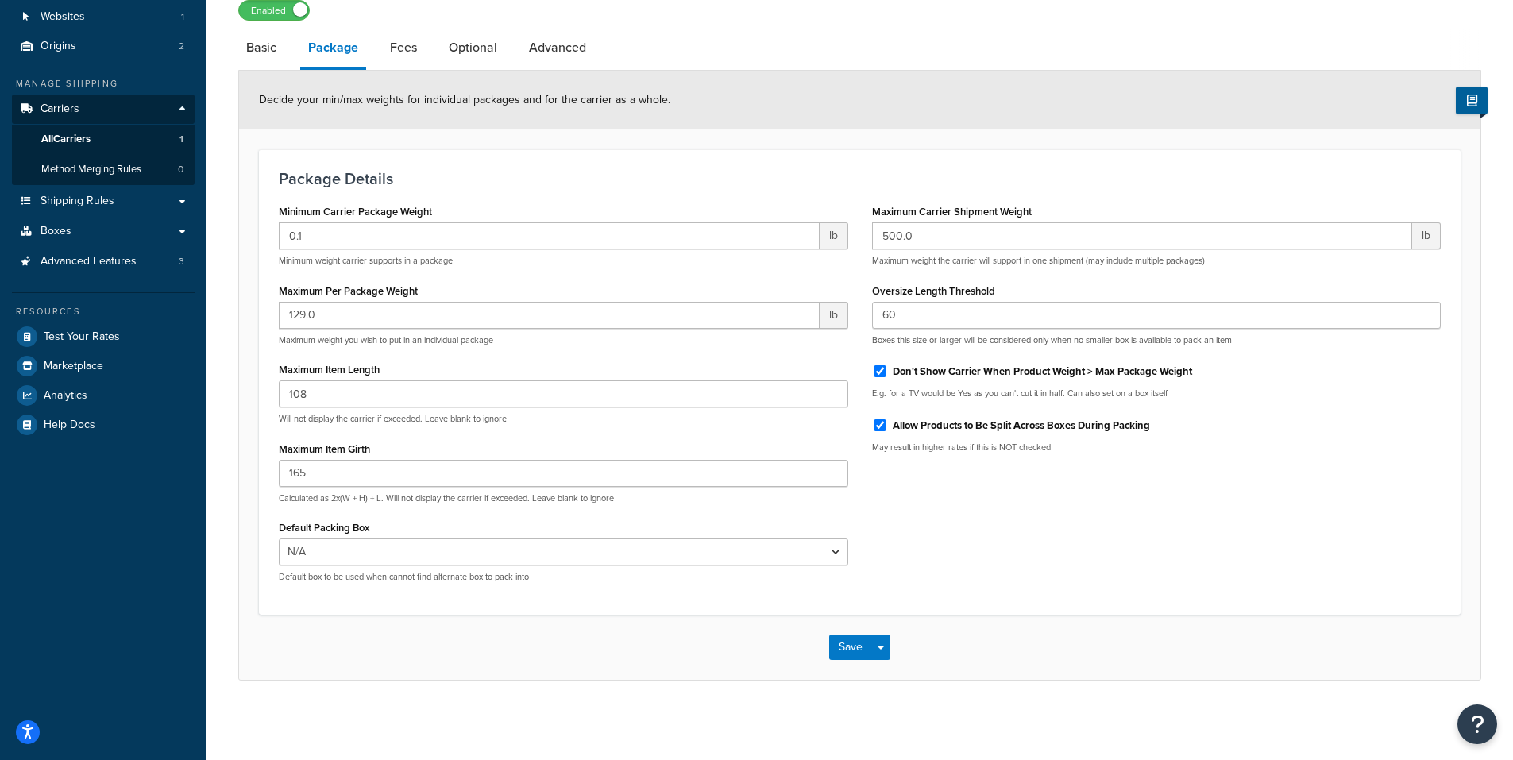
scroll to position [37, 0]
